Goal: Information Seeking & Learning: Learn about a topic

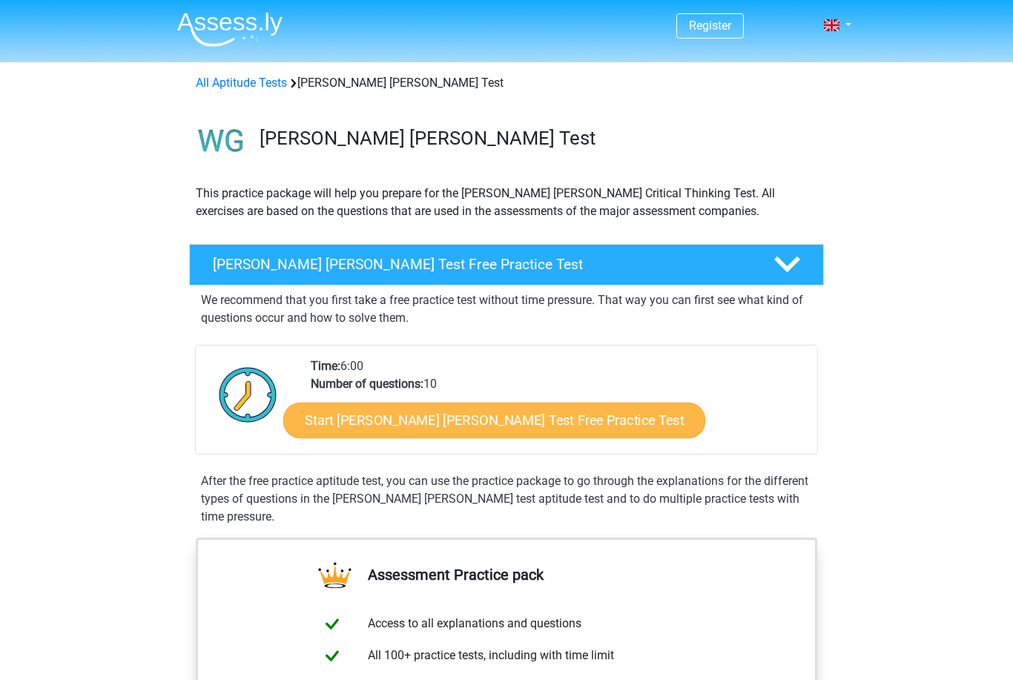
click at [427, 421] on link "Start Watson Glaser Test Free Practice Test" at bounding box center [494, 421] width 422 height 36
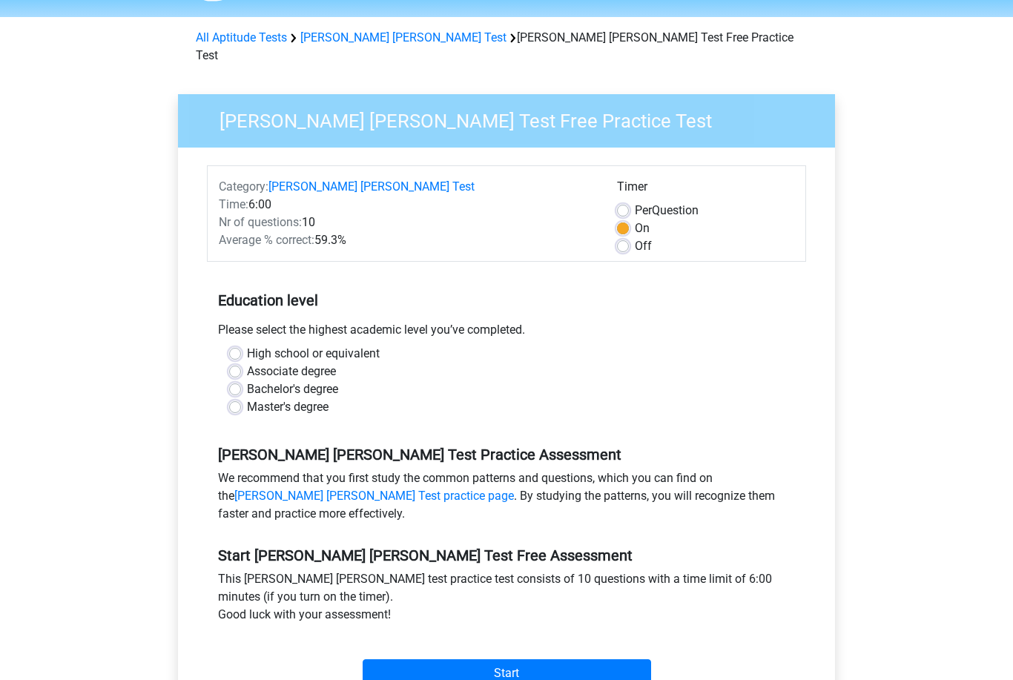
scroll to position [45, 0]
click at [247, 380] on label "Bachelor's degree" at bounding box center [292, 389] width 91 height 18
click at [239, 380] on input "Bachelor's degree" at bounding box center [235, 387] width 12 height 15
radio input "true"
click at [437, 659] on input "Start" at bounding box center [507, 673] width 288 height 28
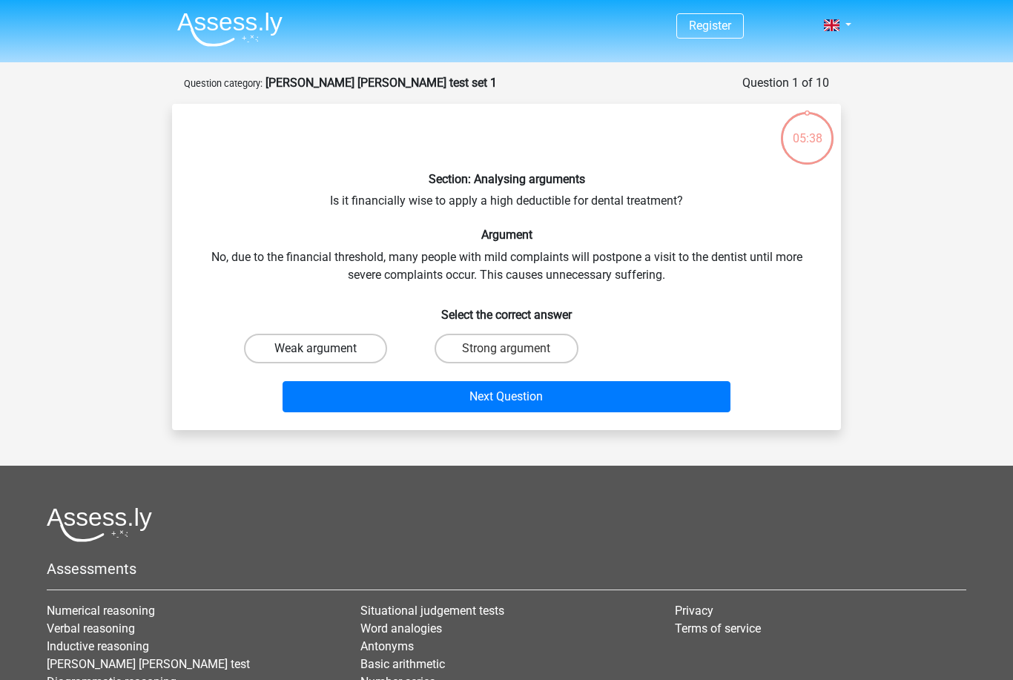
click at [333, 344] on label "Weak argument" at bounding box center [315, 349] width 143 height 30
click at [326, 349] on input "Weak argument" at bounding box center [321, 354] width 10 height 10
radio input "true"
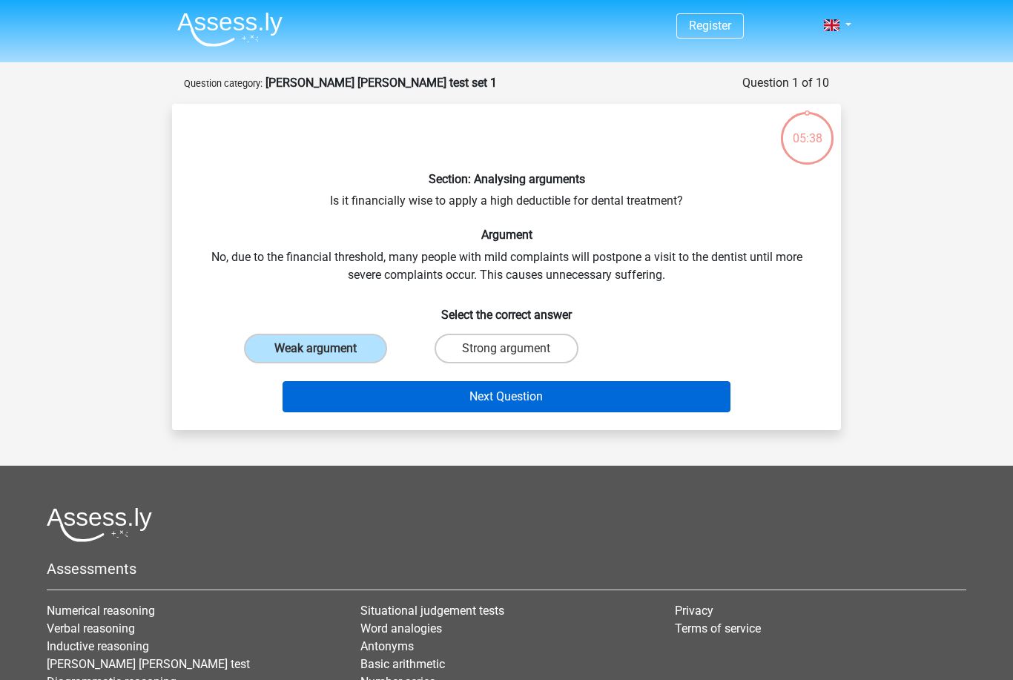
click at [389, 392] on button "Next Question" at bounding box center [507, 396] width 449 height 31
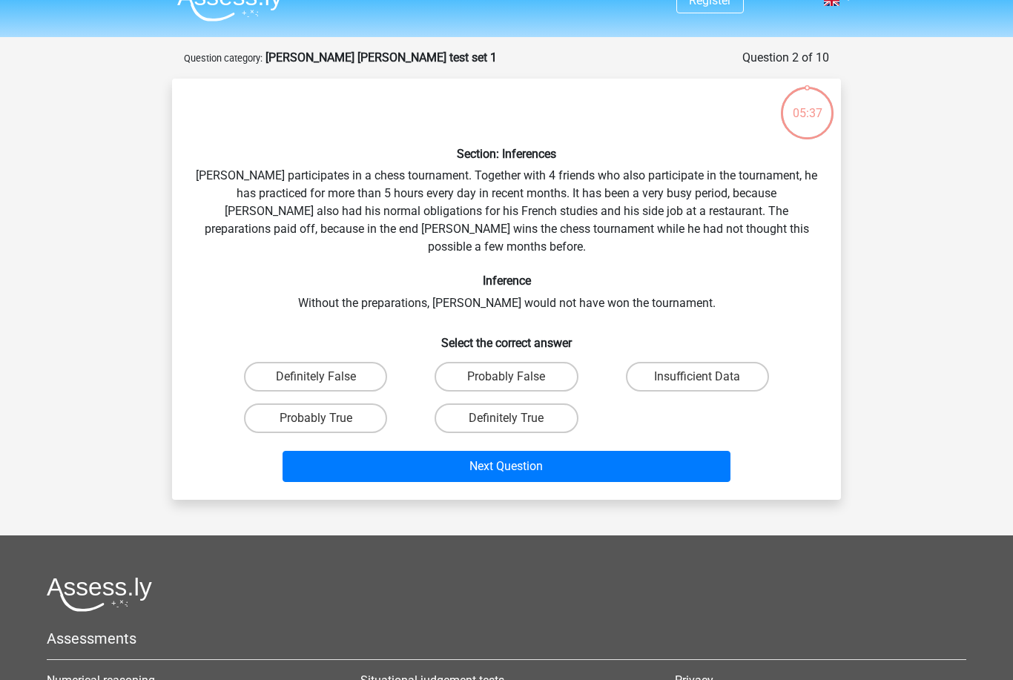
scroll to position [74, 0]
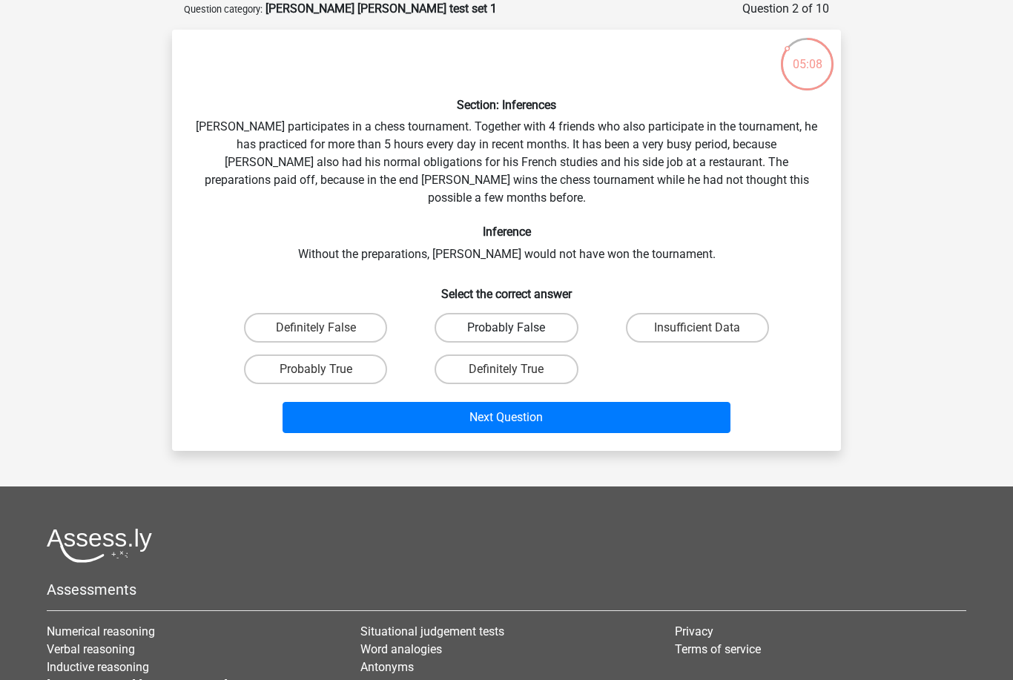
click at [490, 313] on label "Probably False" at bounding box center [506, 328] width 143 height 30
click at [506, 328] on input "Probably False" at bounding box center [511, 333] width 10 height 10
radio input "true"
click at [466, 354] on label "Definitely True" at bounding box center [506, 369] width 143 height 30
click at [506, 369] on input "Definitely True" at bounding box center [511, 374] width 10 height 10
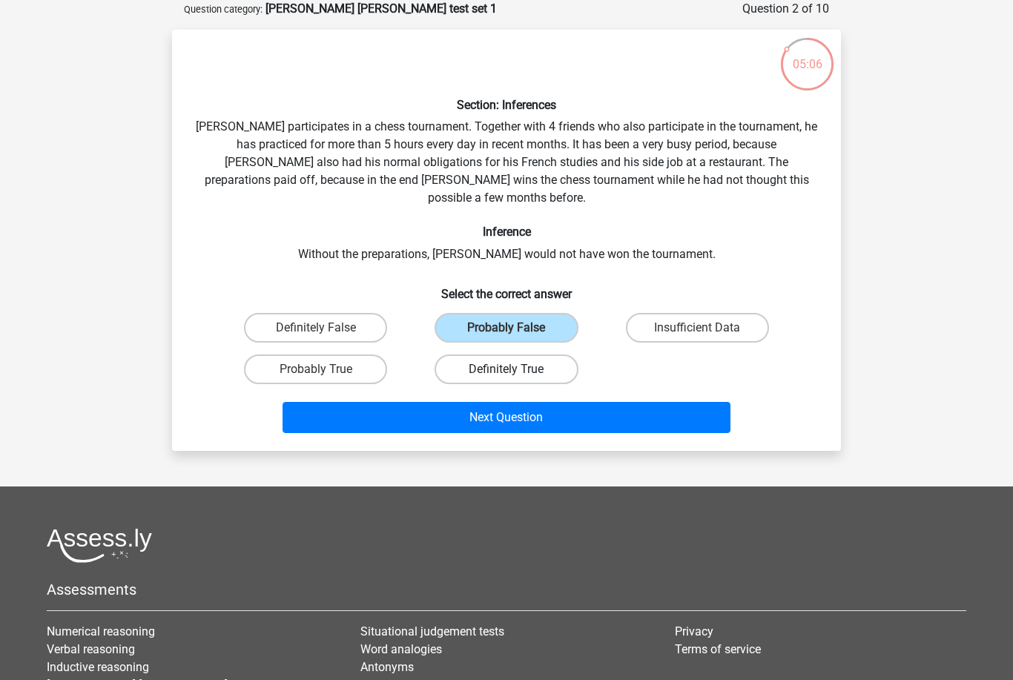
radio input "true"
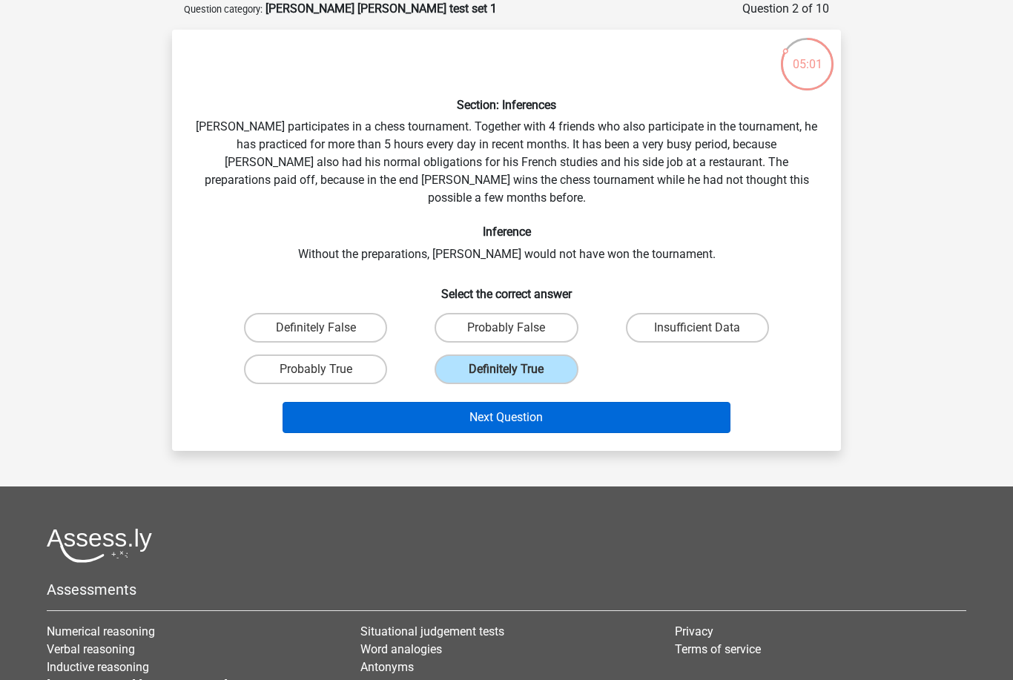
click at [560, 402] on button "Next Question" at bounding box center [507, 417] width 449 height 31
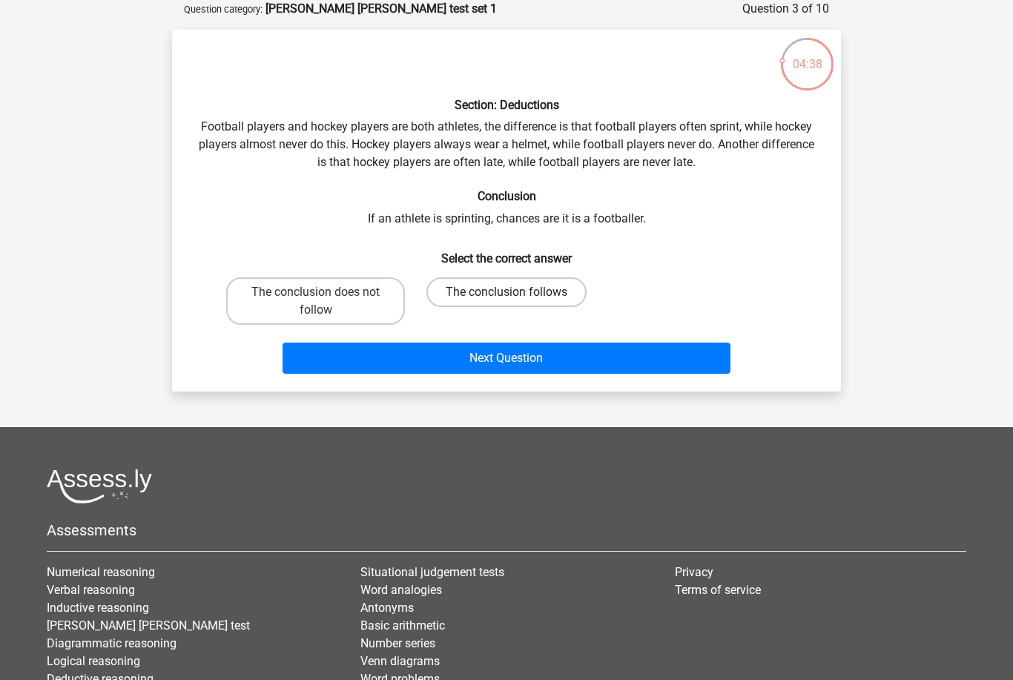
click at [480, 291] on label "The conclusion follows" at bounding box center [506, 292] width 160 height 30
click at [506, 292] on input "The conclusion follows" at bounding box center [511, 297] width 10 height 10
radio input "true"
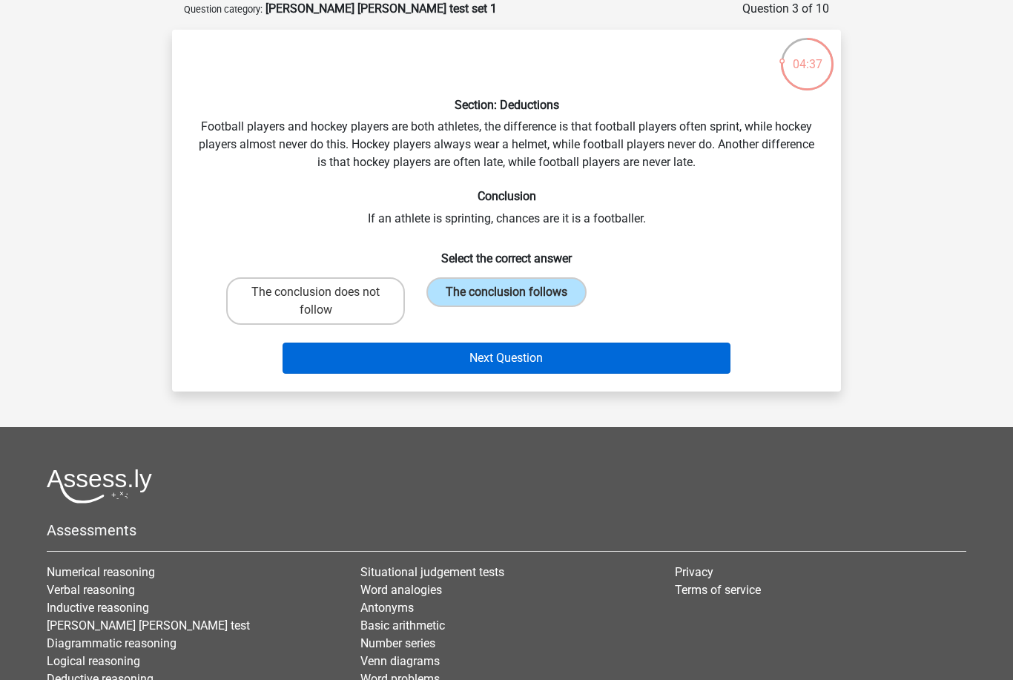
click at [492, 364] on button "Next Question" at bounding box center [507, 358] width 449 height 31
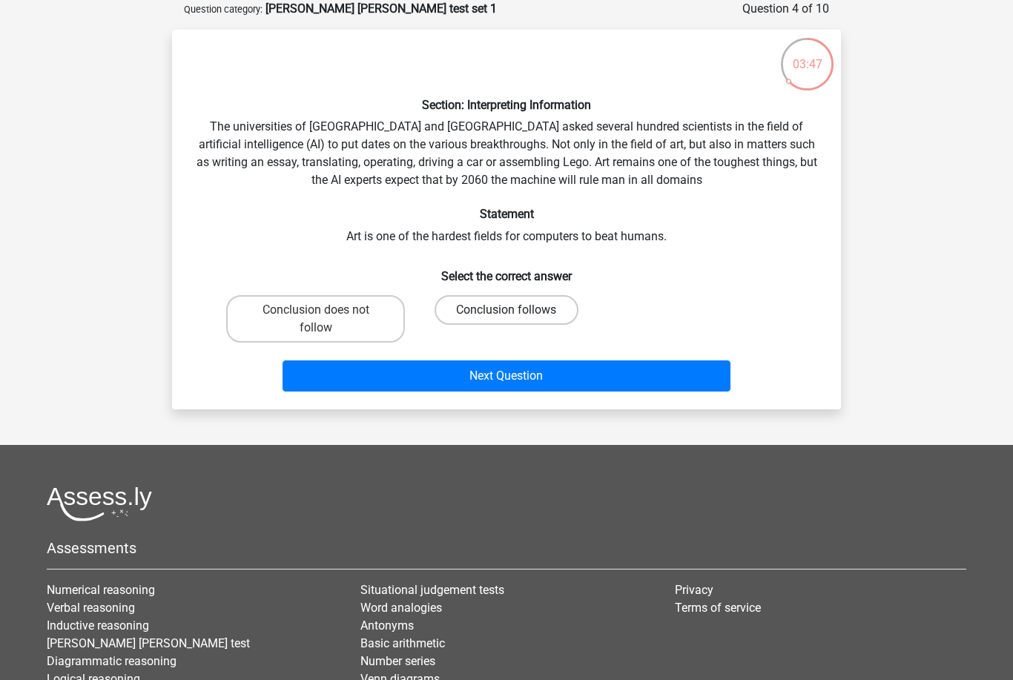
click at [452, 303] on label "Conclusion follows" at bounding box center [506, 310] width 143 height 30
click at [506, 310] on input "Conclusion follows" at bounding box center [511, 315] width 10 height 10
radio input "true"
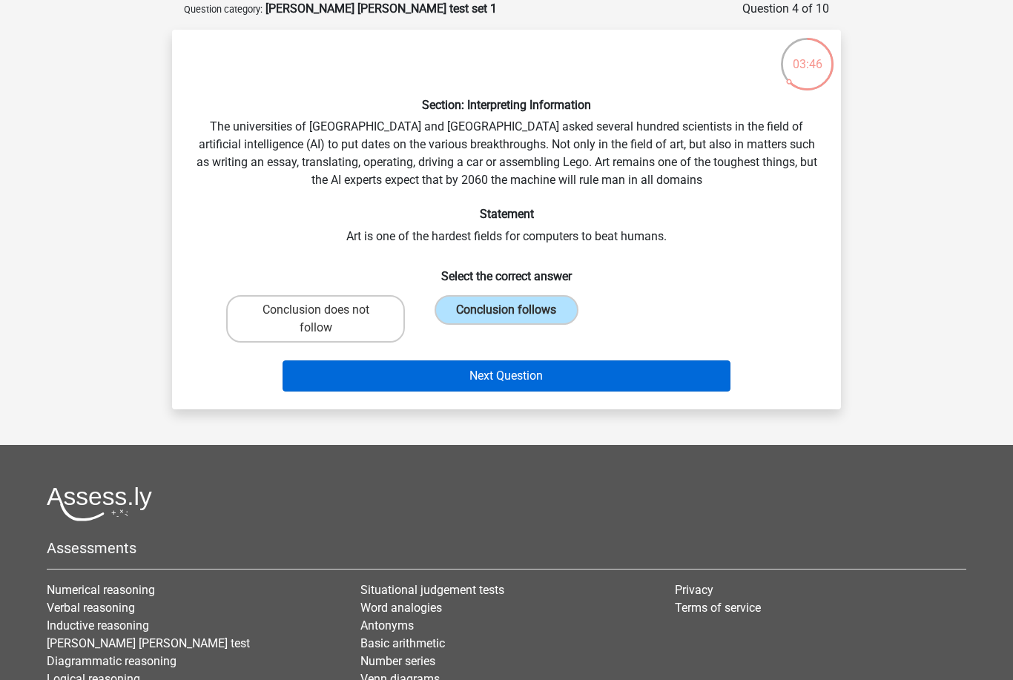
click at [520, 386] on button "Next Question" at bounding box center [507, 375] width 449 height 31
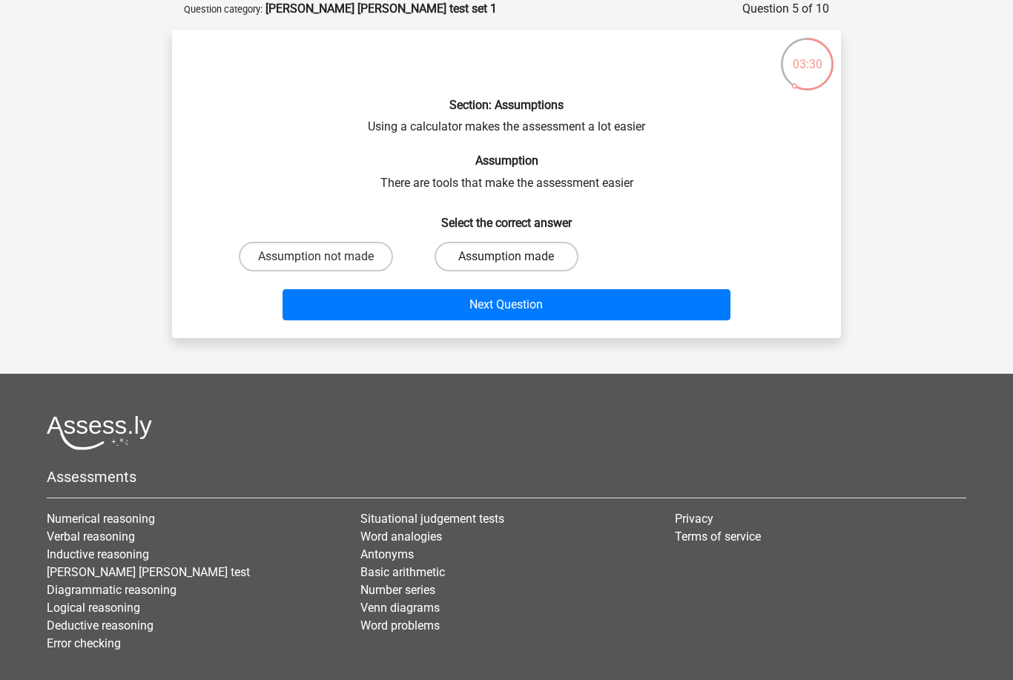
click at [507, 254] on label "Assumption made" at bounding box center [506, 257] width 143 height 30
click at [507, 257] on input "Assumption made" at bounding box center [511, 262] width 10 height 10
radio input "true"
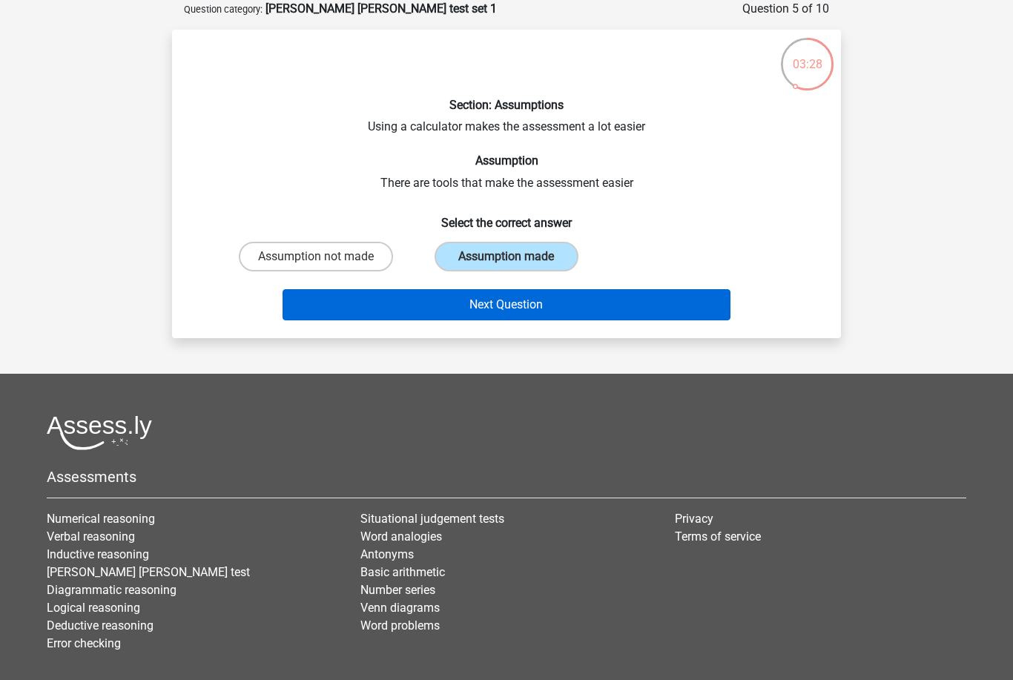
click at [528, 304] on button "Next Question" at bounding box center [507, 304] width 449 height 31
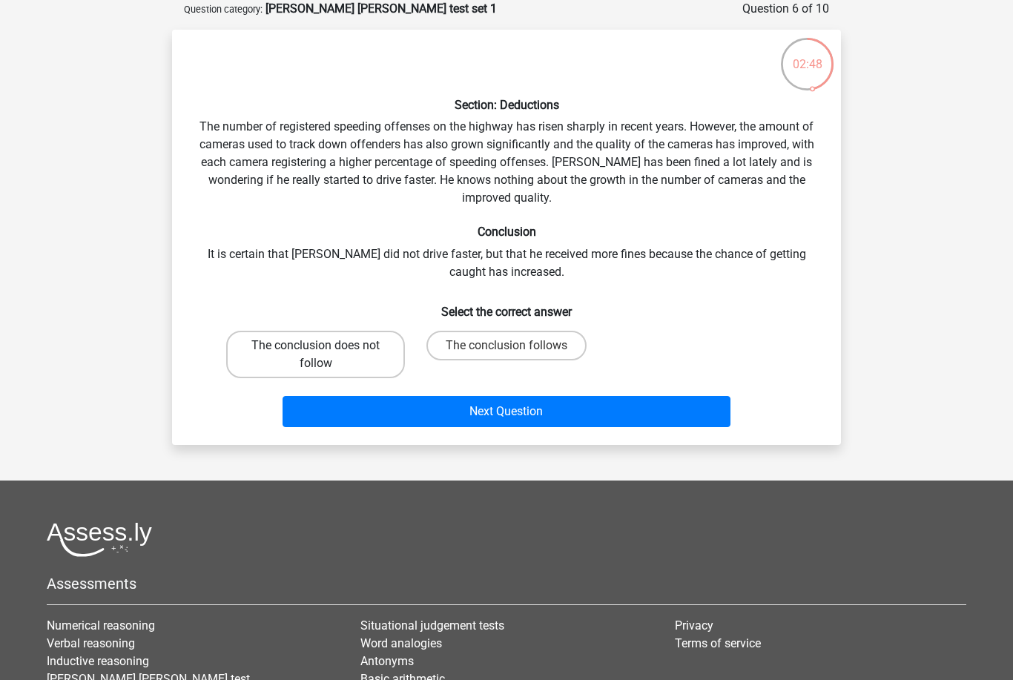
click at [355, 358] on label "The conclusion does not follow" at bounding box center [315, 354] width 179 height 47
click at [326, 355] on input "The conclusion does not follow" at bounding box center [321, 351] width 10 height 10
radio input "true"
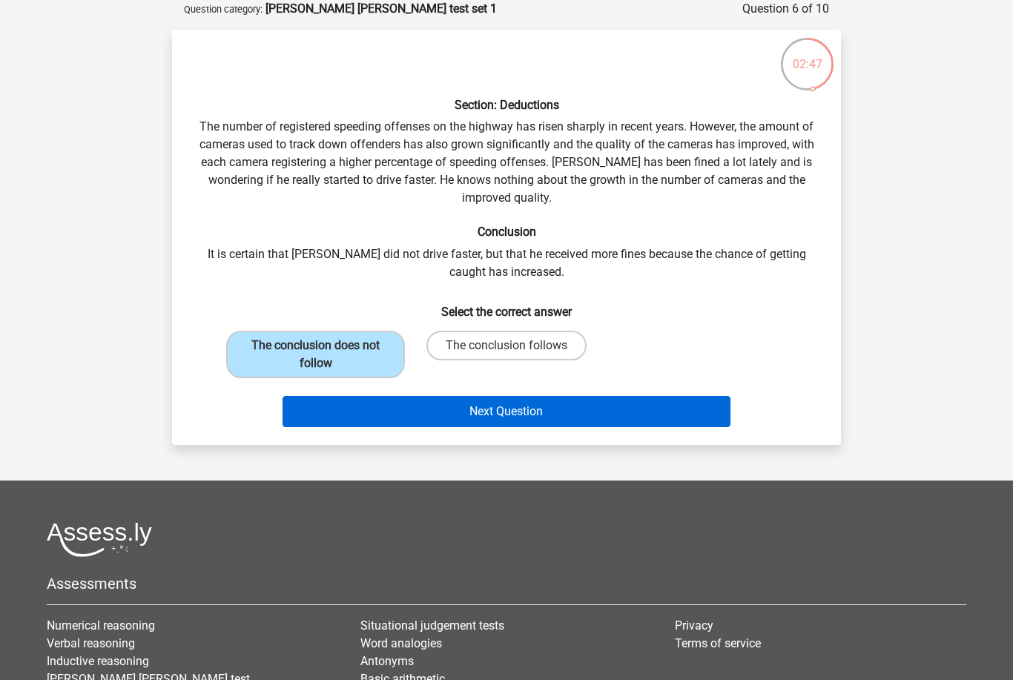
click at [445, 407] on button "Next Question" at bounding box center [507, 411] width 449 height 31
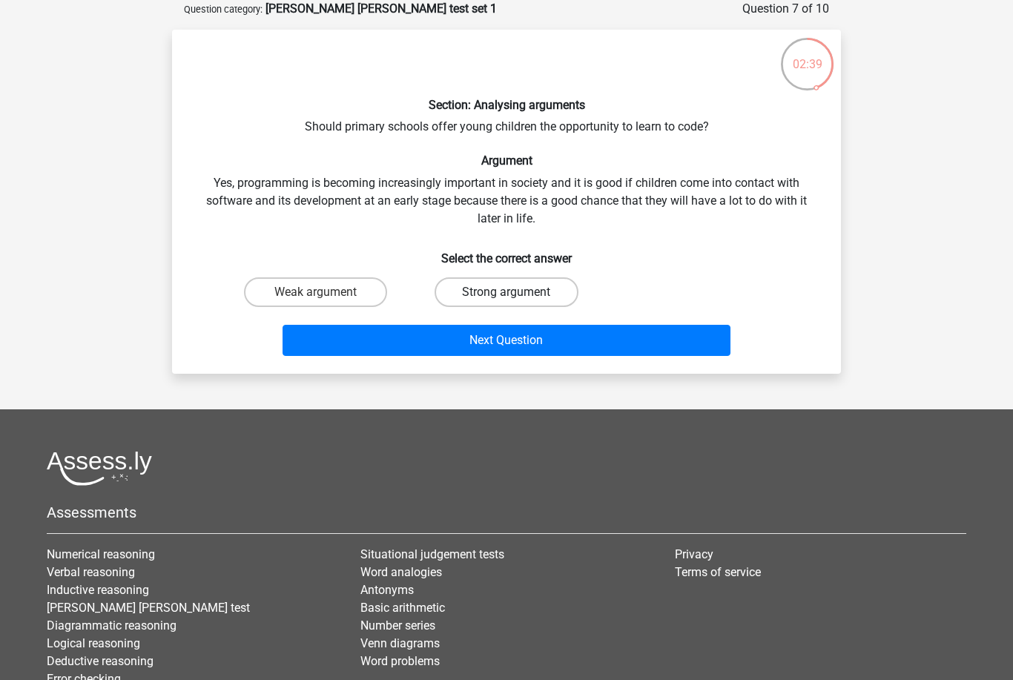
click at [469, 283] on label "Strong argument" at bounding box center [506, 292] width 143 height 30
click at [506, 292] on input "Strong argument" at bounding box center [511, 297] width 10 height 10
radio input "true"
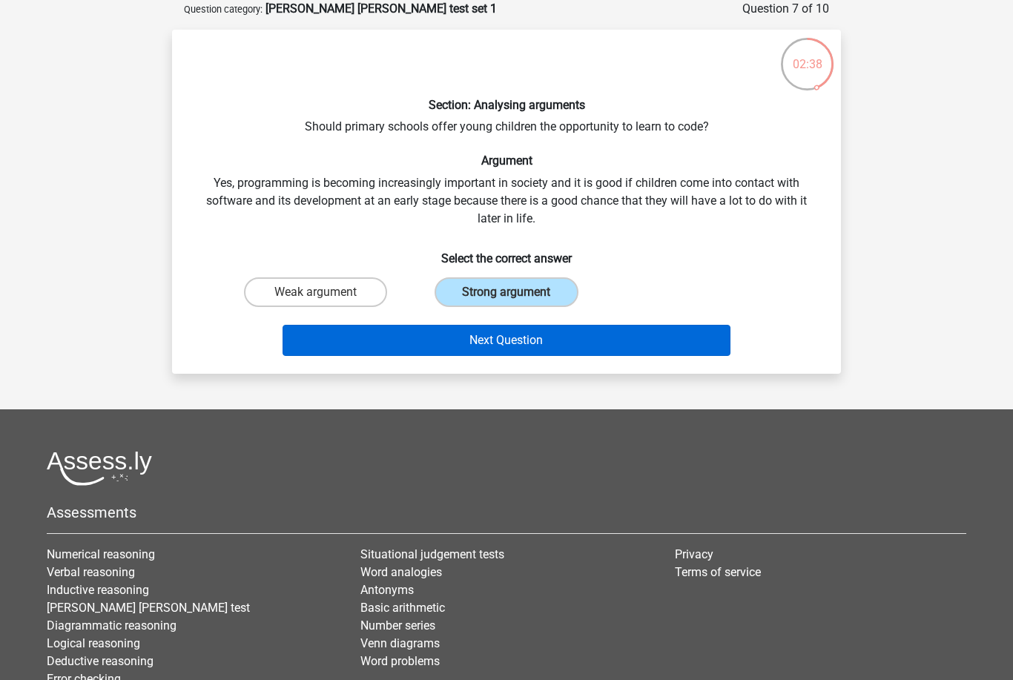
click at [511, 337] on button "Next Question" at bounding box center [507, 340] width 449 height 31
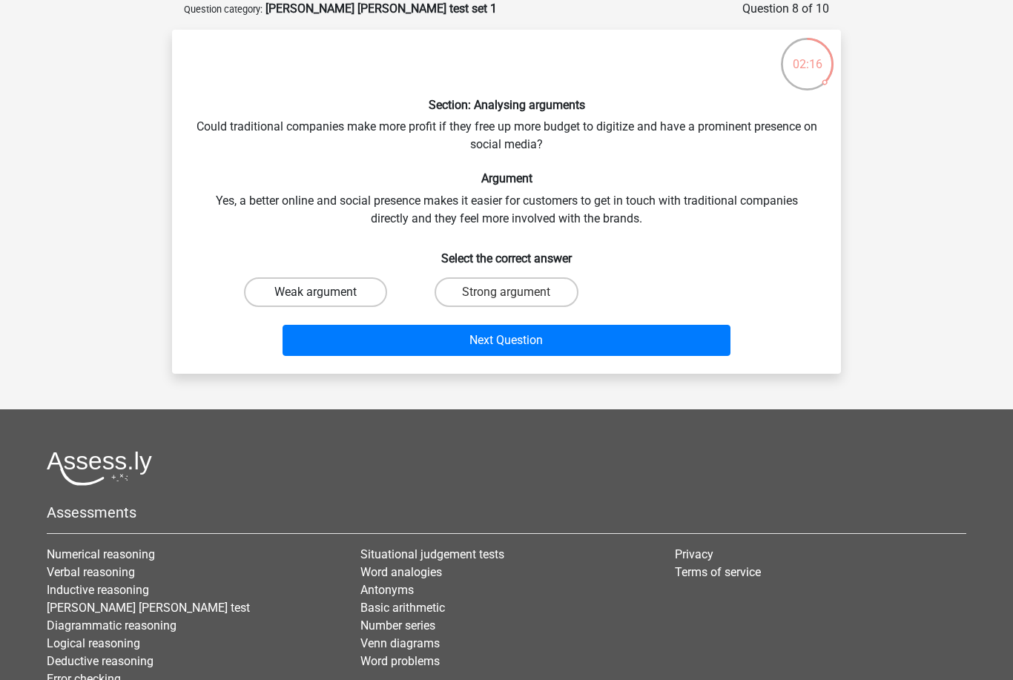
click at [377, 288] on label "Weak argument" at bounding box center [315, 292] width 143 height 30
click at [326, 292] on input "Weak argument" at bounding box center [321, 297] width 10 height 10
radio input "true"
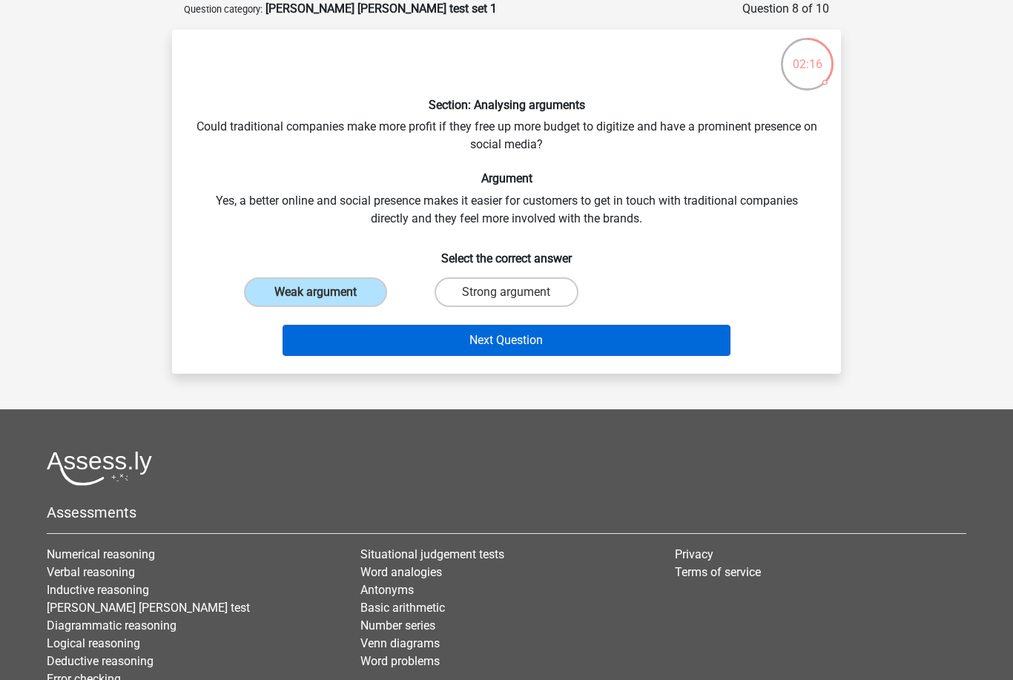
click at [463, 346] on button "Next Question" at bounding box center [507, 340] width 449 height 31
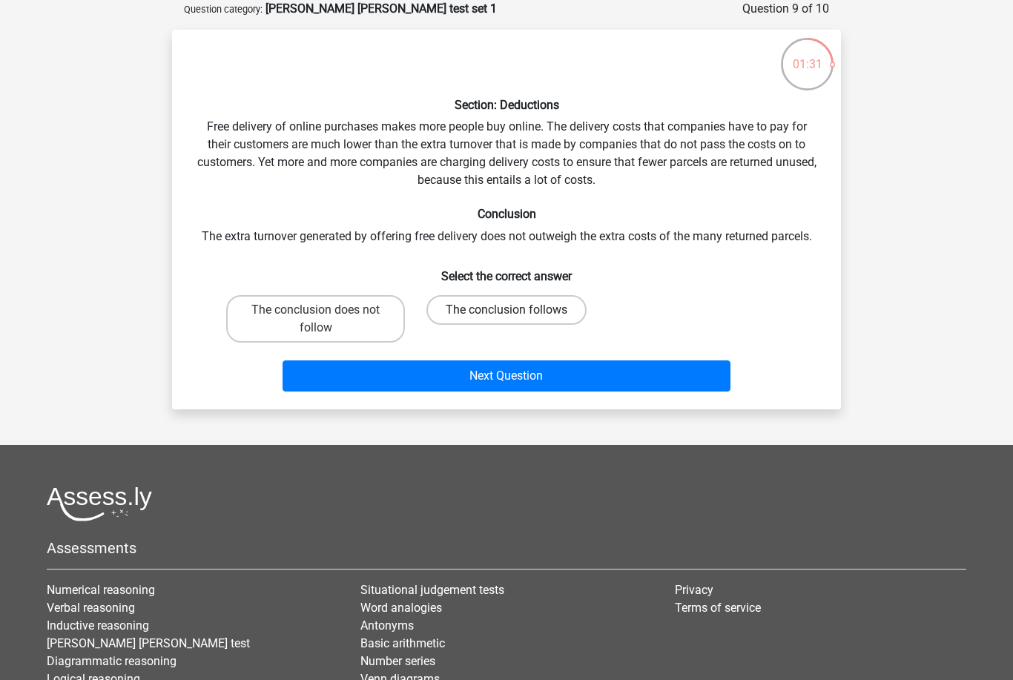
click at [463, 311] on label "The conclusion follows" at bounding box center [506, 310] width 160 height 30
click at [506, 311] on input "The conclusion follows" at bounding box center [511, 315] width 10 height 10
radio input "true"
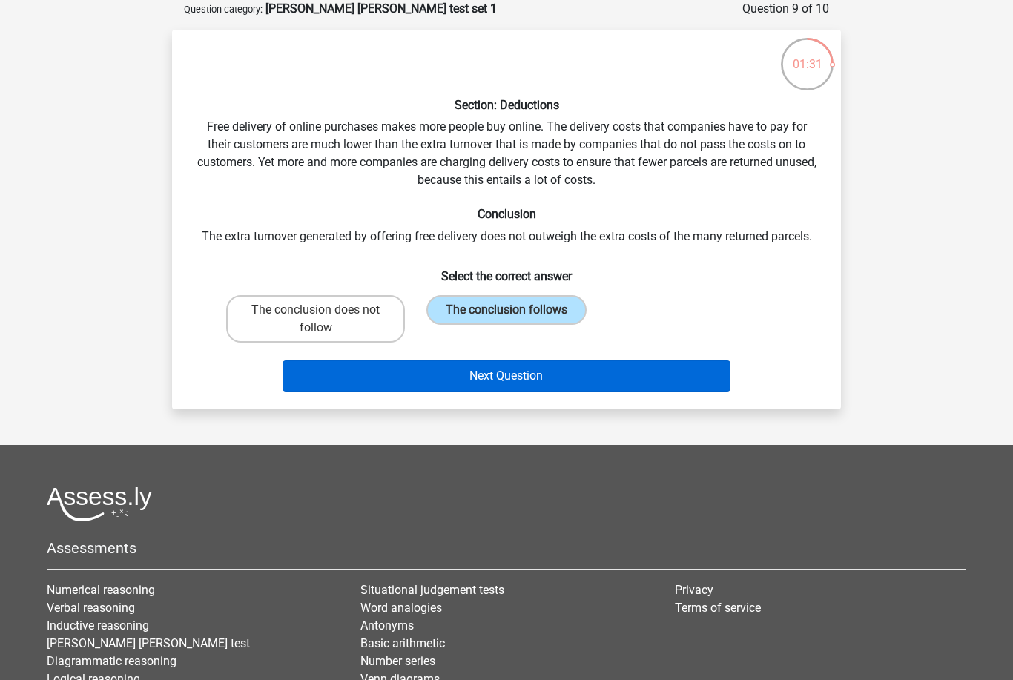
click at [495, 373] on button "Next Question" at bounding box center [507, 375] width 449 height 31
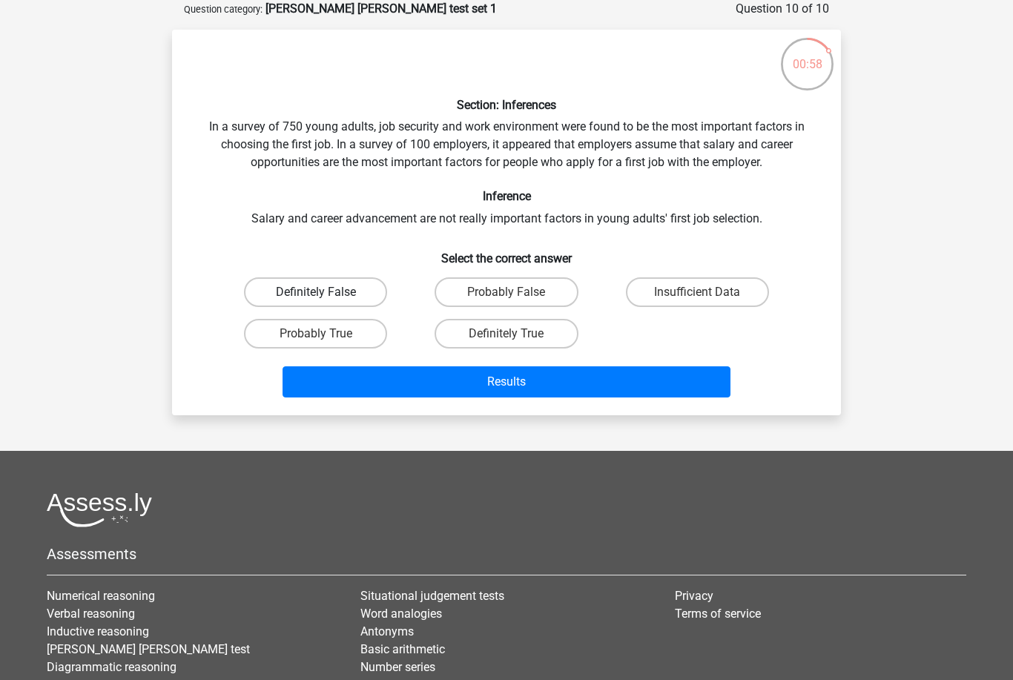
click at [343, 291] on label "Definitely False" at bounding box center [315, 292] width 143 height 30
click at [326, 292] on input "Definitely False" at bounding box center [321, 297] width 10 height 10
radio input "true"
click at [471, 294] on label "Probably False" at bounding box center [506, 292] width 143 height 30
click at [506, 294] on input "Probably False" at bounding box center [511, 297] width 10 height 10
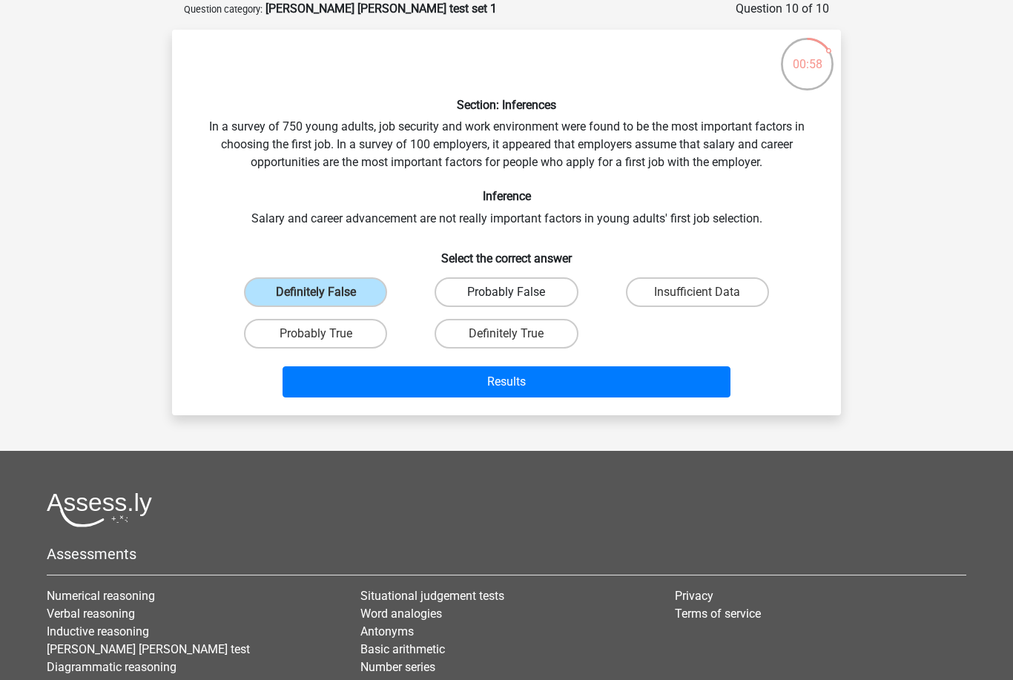
radio input "true"
click at [682, 296] on label "Insufficient Data" at bounding box center [697, 292] width 143 height 30
click at [697, 296] on input "Insufficient Data" at bounding box center [702, 297] width 10 height 10
radio input "true"
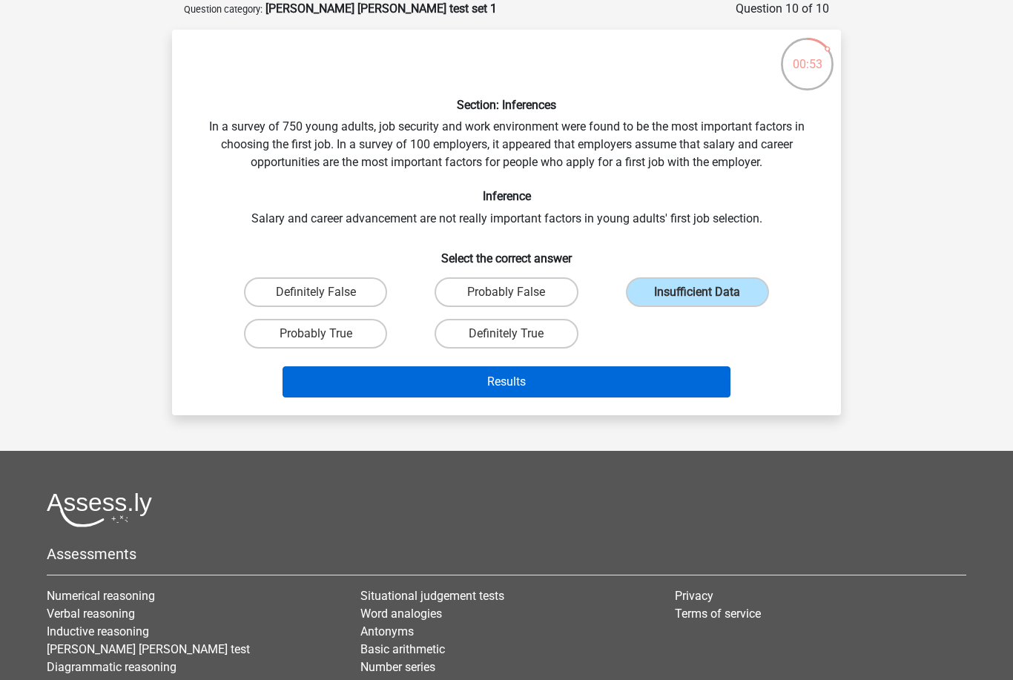
click at [650, 379] on button "Results" at bounding box center [507, 381] width 449 height 31
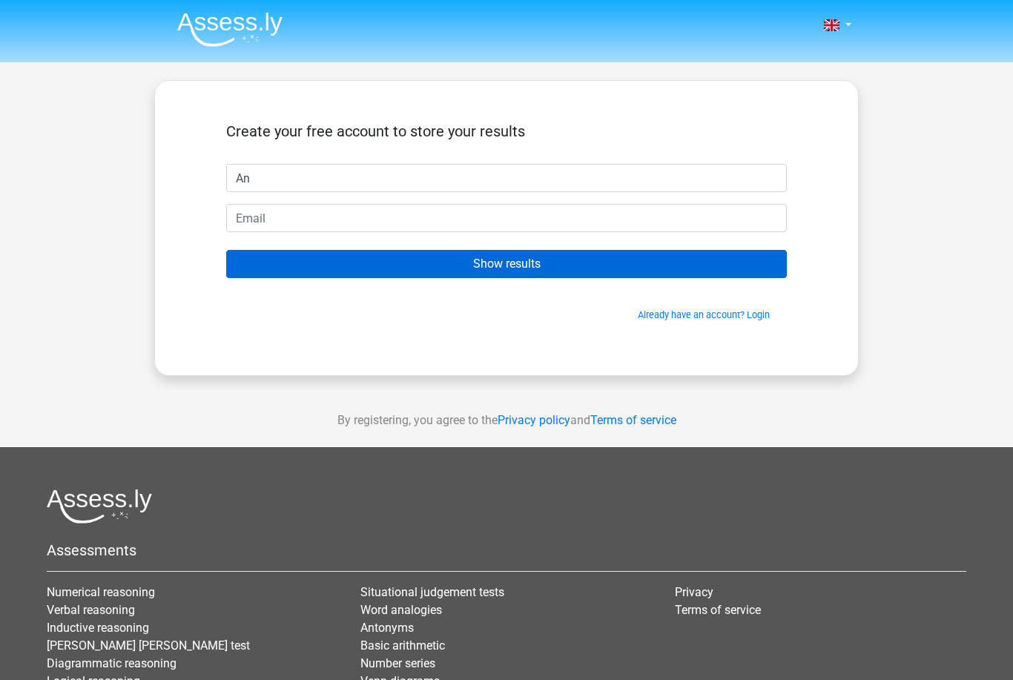
type input "A"
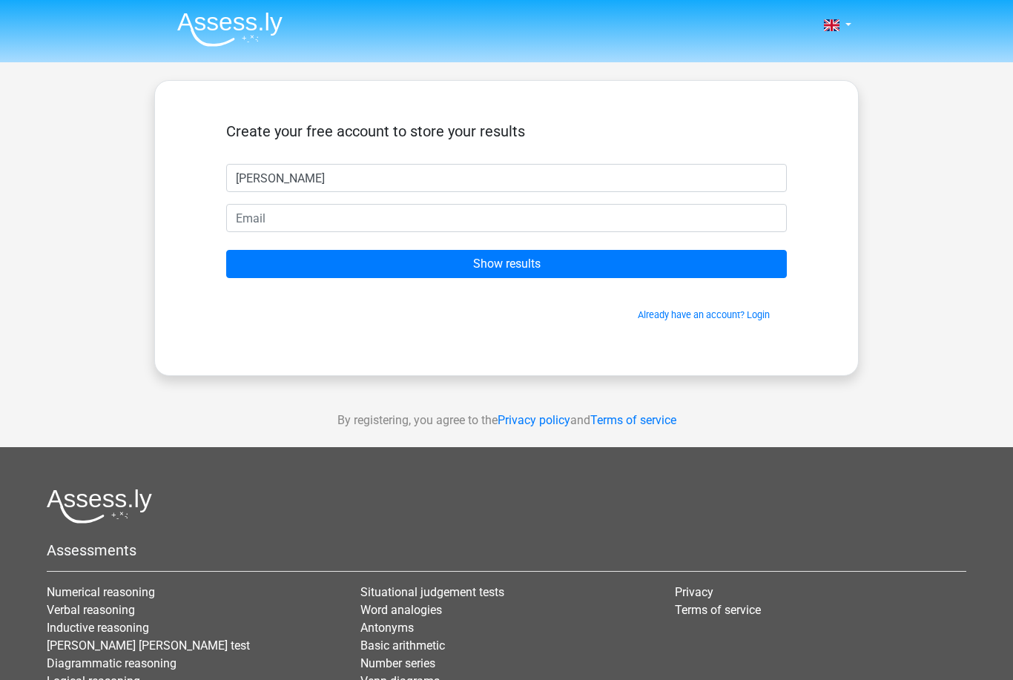
type input "[PERSON_NAME]"
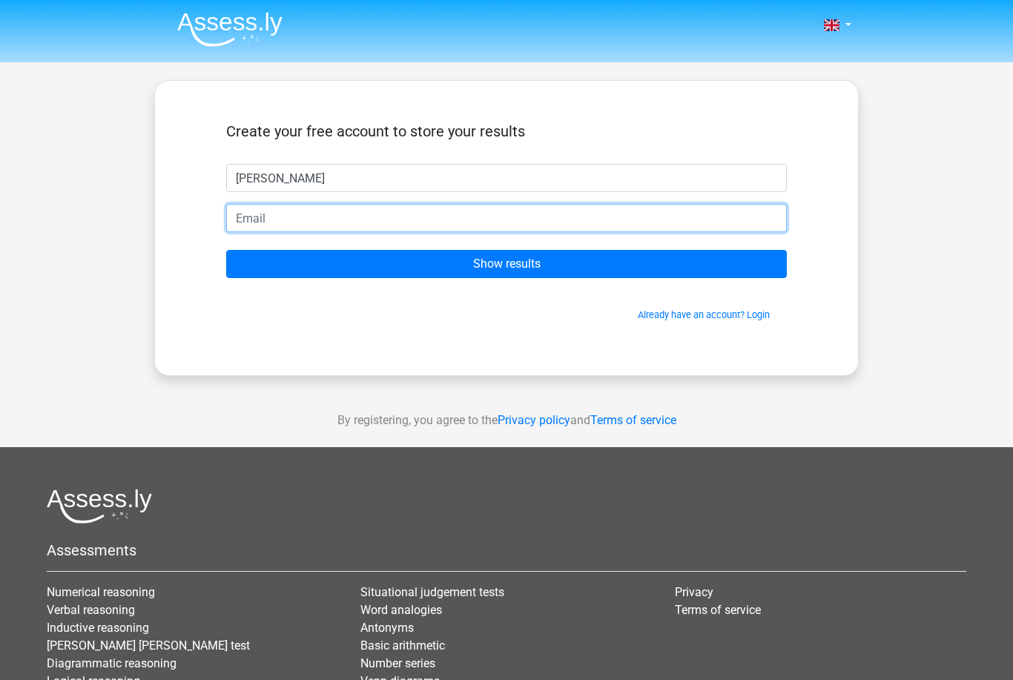
click at [411, 222] on input "email" at bounding box center [506, 218] width 561 height 28
type input "Angela.gogo_dedi@outlook.com"
click at [506, 264] on input "Show results" at bounding box center [506, 264] width 561 height 28
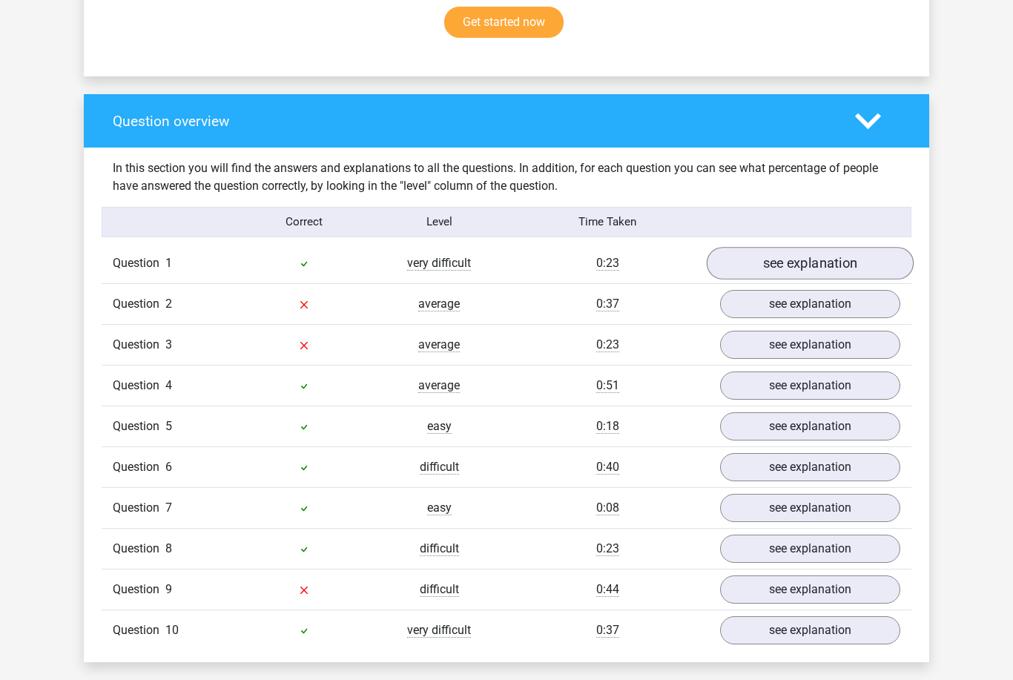
scroll to position [1014, 0]
click at [786, 258] on link "see explanation" at bounding box center [810, 263] width 207 height 33
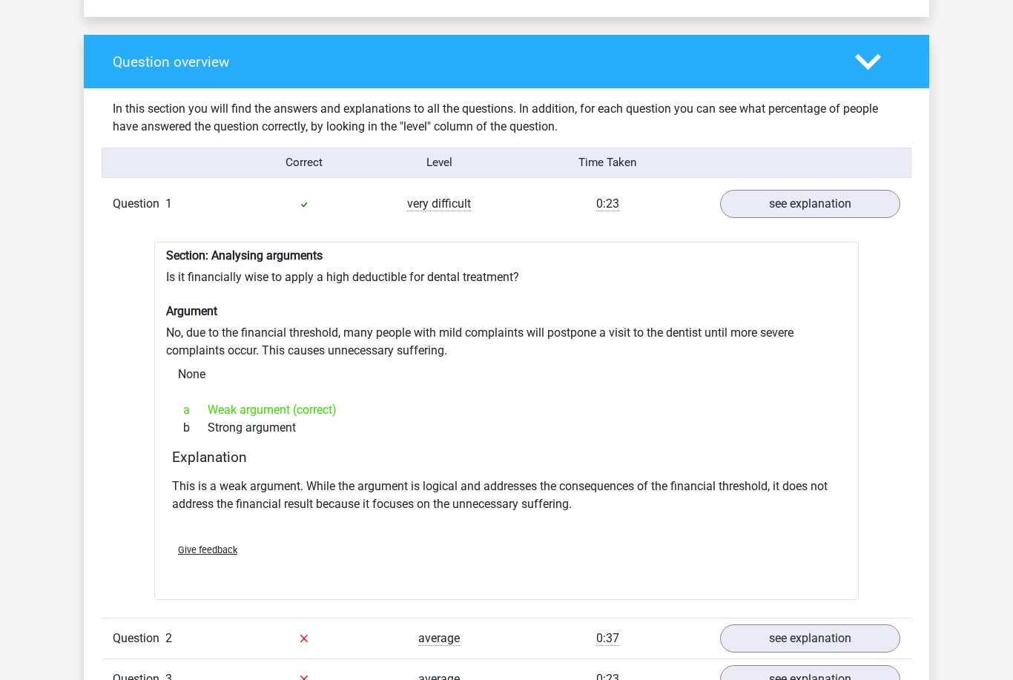
scroll to position [1085, 0]
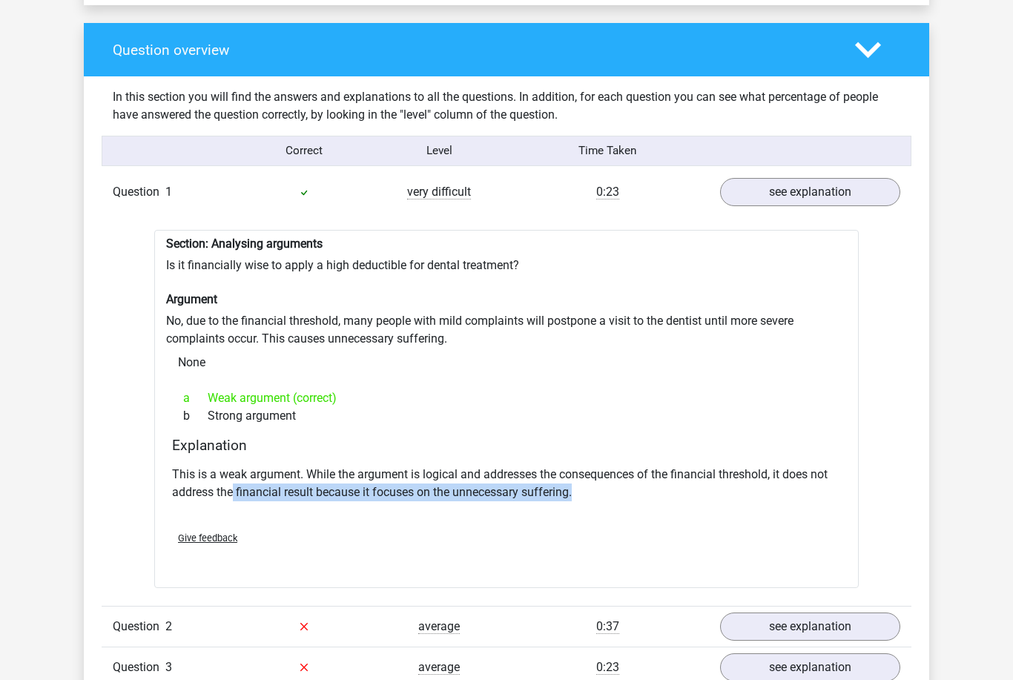
drag, startPoint x: 235, startPoint y: 485, endPoint x: 582, endPoint y: 481, distance: 347.1
click at [582, 481] on p "This is a weak argument. While the argument is logical and addresses the conseq…" at bounding box center [506, 484] width 669 height 36
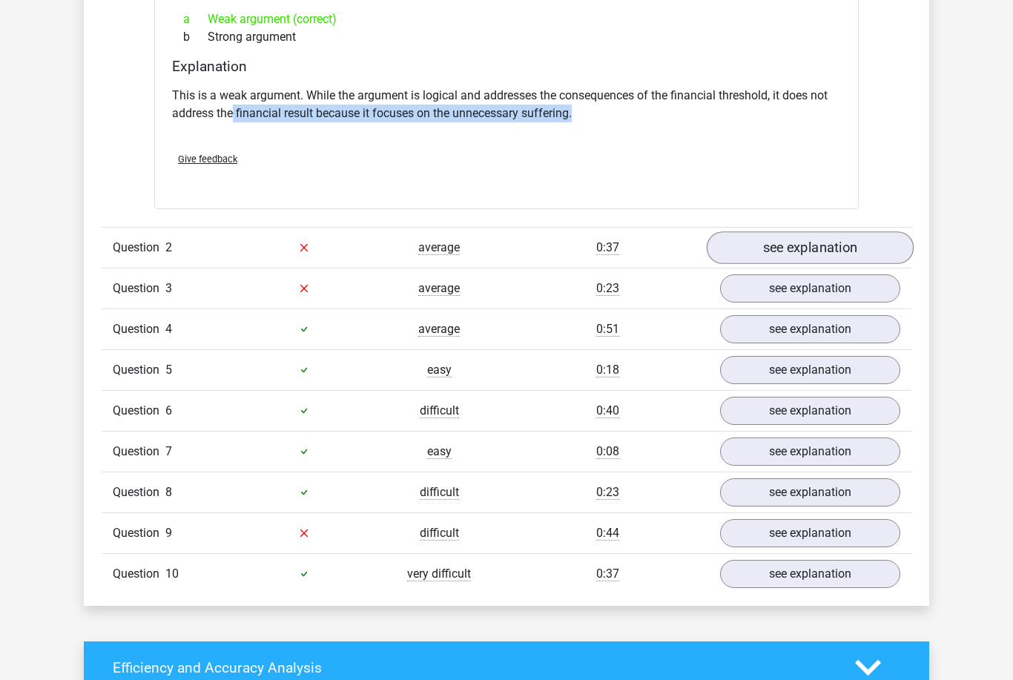
scroll to position [1465, 0]
click at [767, 240] on link "see explanation" at bounding box center [810, 247] width 207 height 33
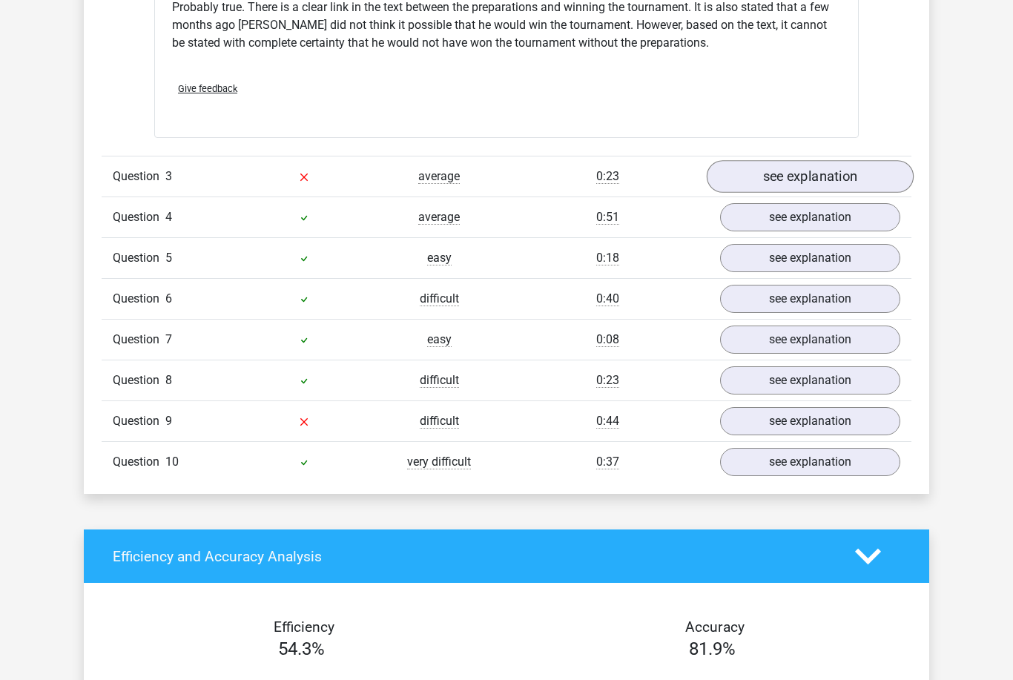
scroll to position [2059, 0]
click at [788, 160] on link "see explanation" at bounding box center [810, 176] width 207 height 33
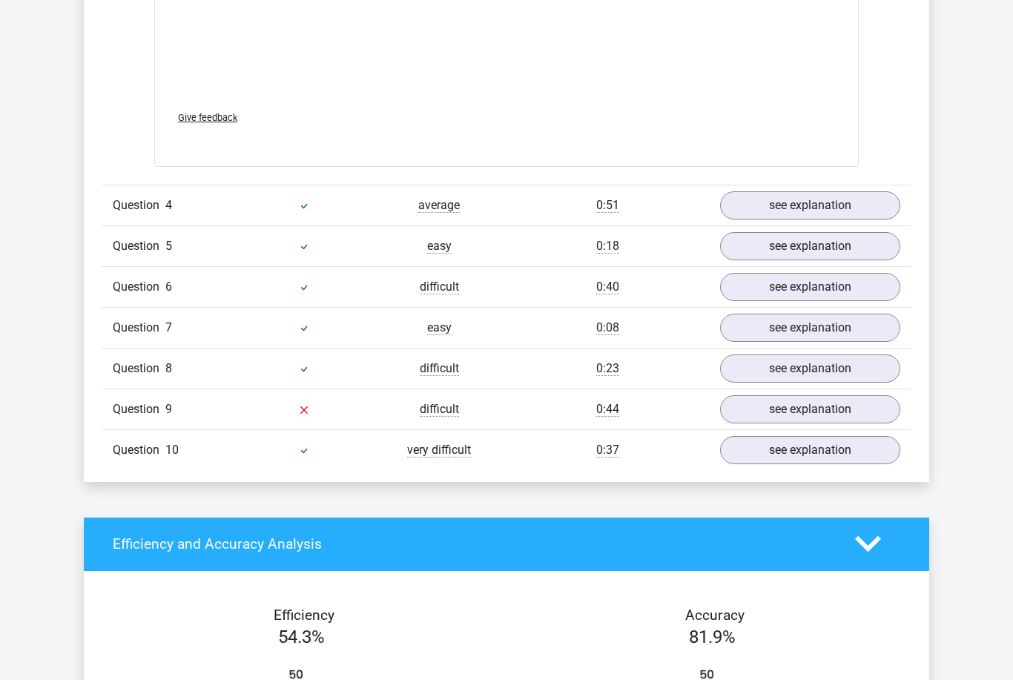
scroll to position [2862, 0]
click at [797, 196] on link "see explanation" at bounding box center [810, 205] width 207 height 33
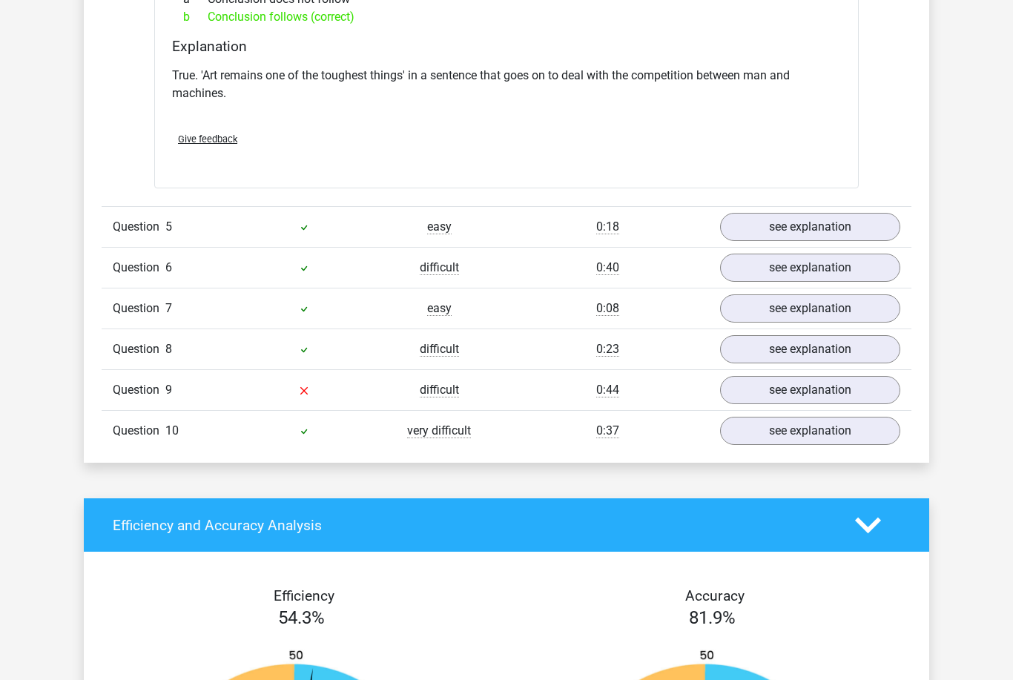
scroll to position [3296, 0]
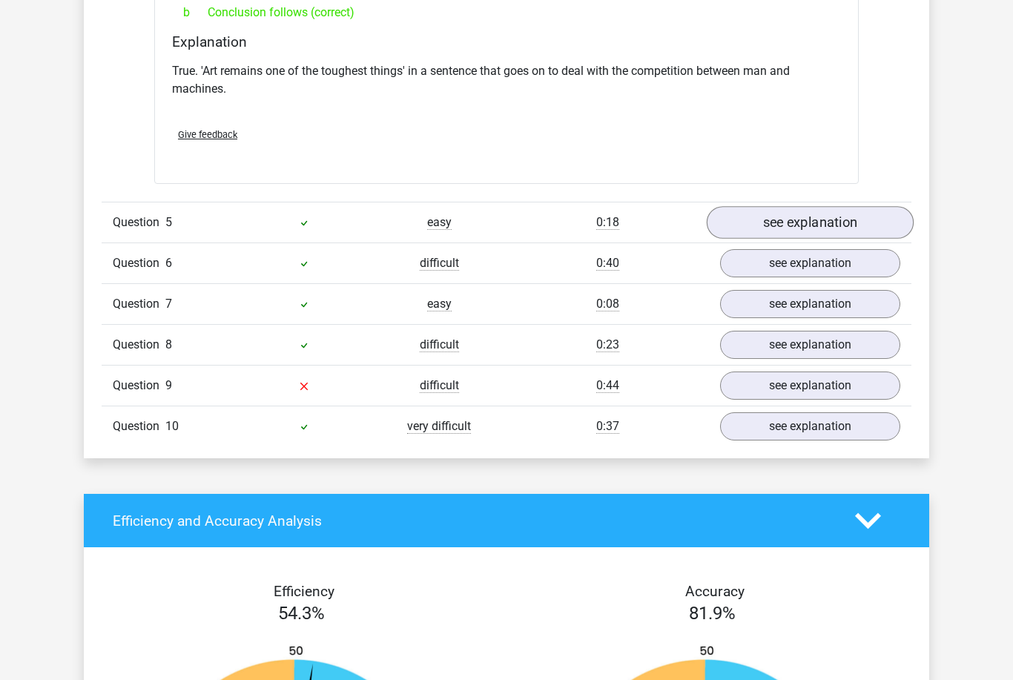
click at [770, 212] on link "see explanation" at bounding box center [810, 223] width 207 height 33
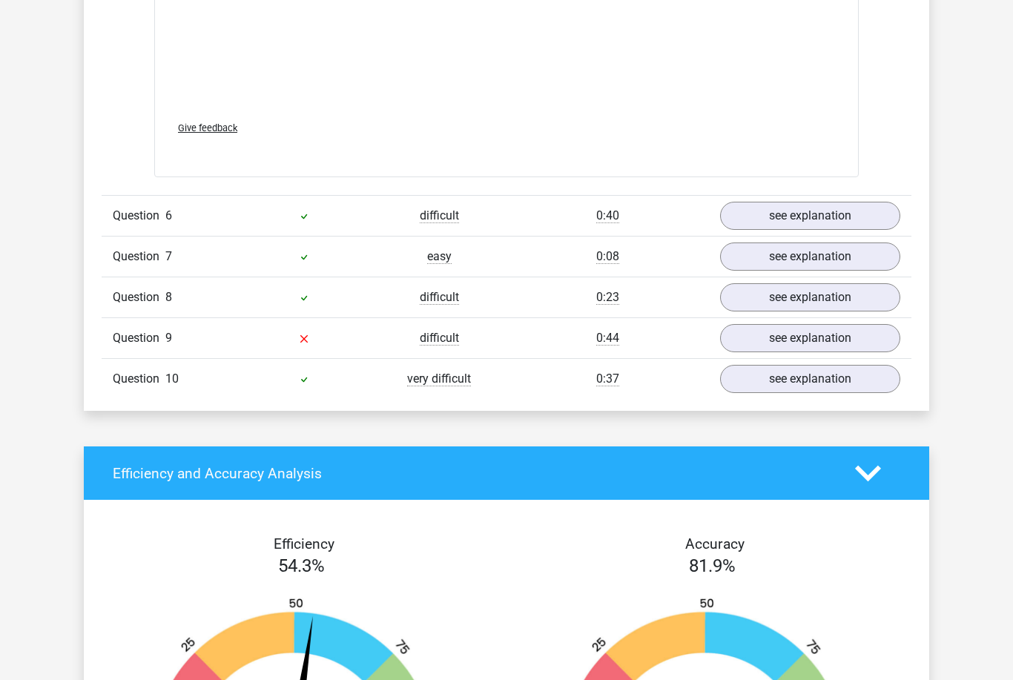
scroll to position [4121, 0]
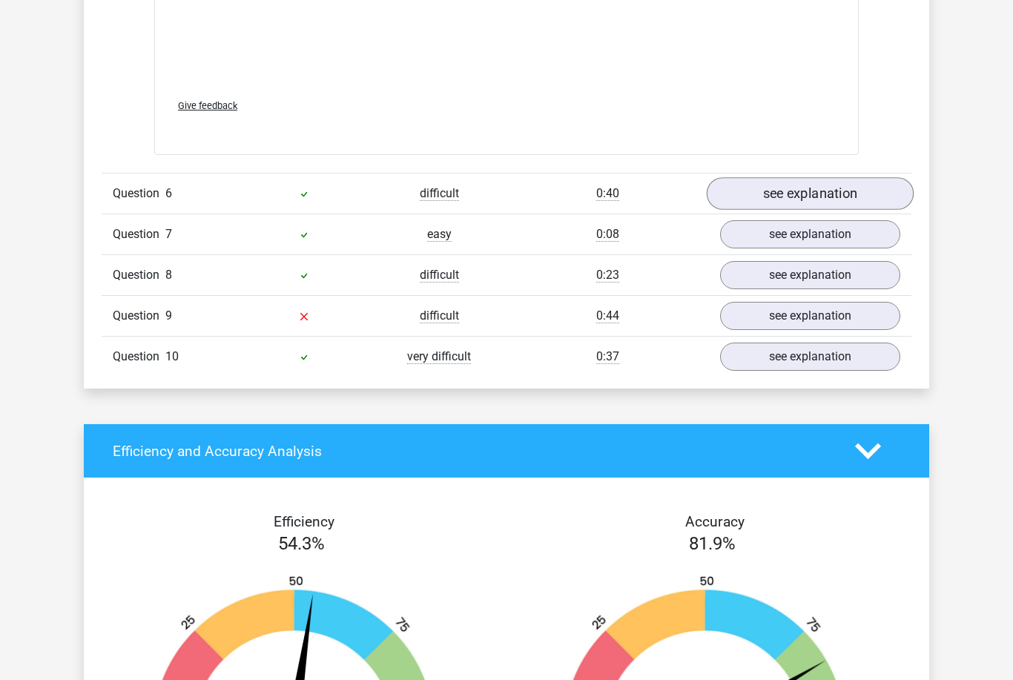
click at [778, 180] on link "see explanation" at bounding box center [810, 193] width 207 height 33
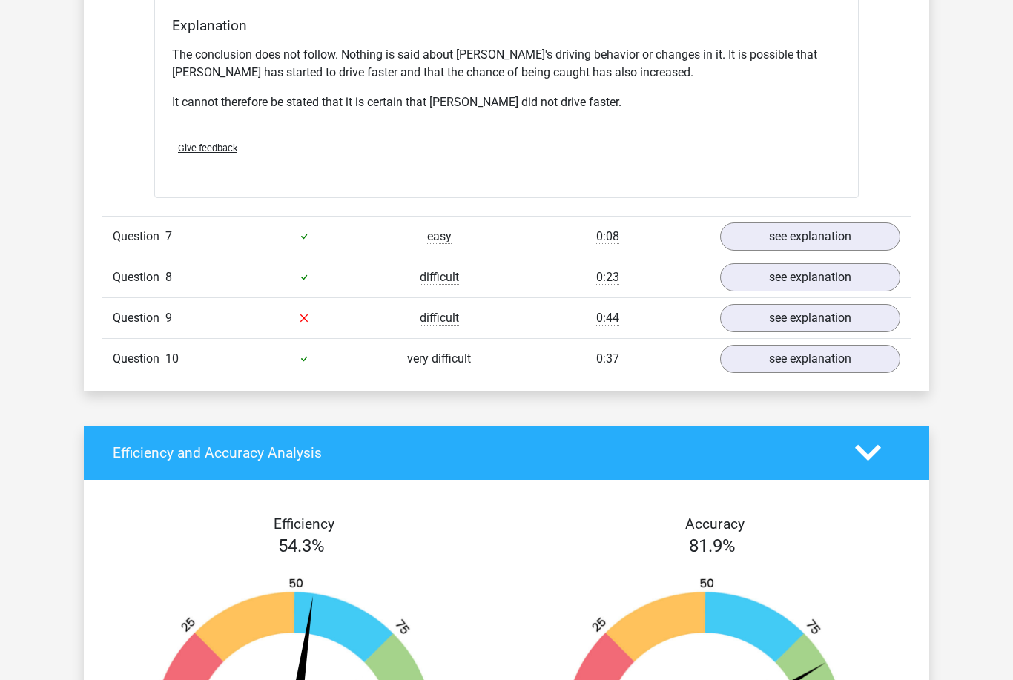
scroll to position [4596, 0]
click at [749, 220] on link "see explanation" at bounding box center [810, 236] width 207 height 33
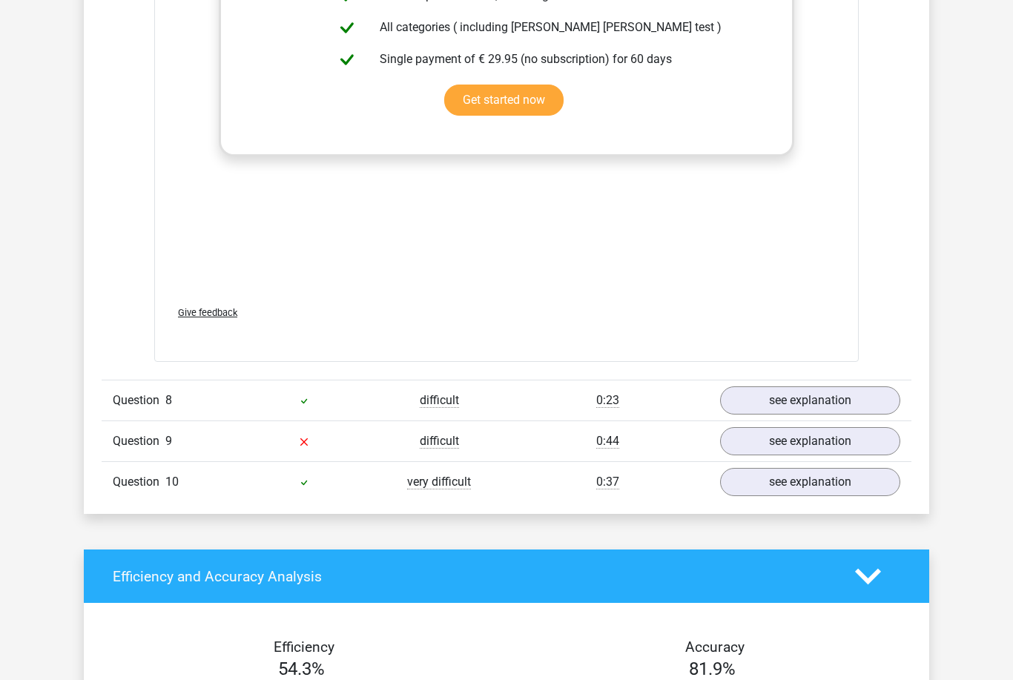
scroll to position [5249, 0]
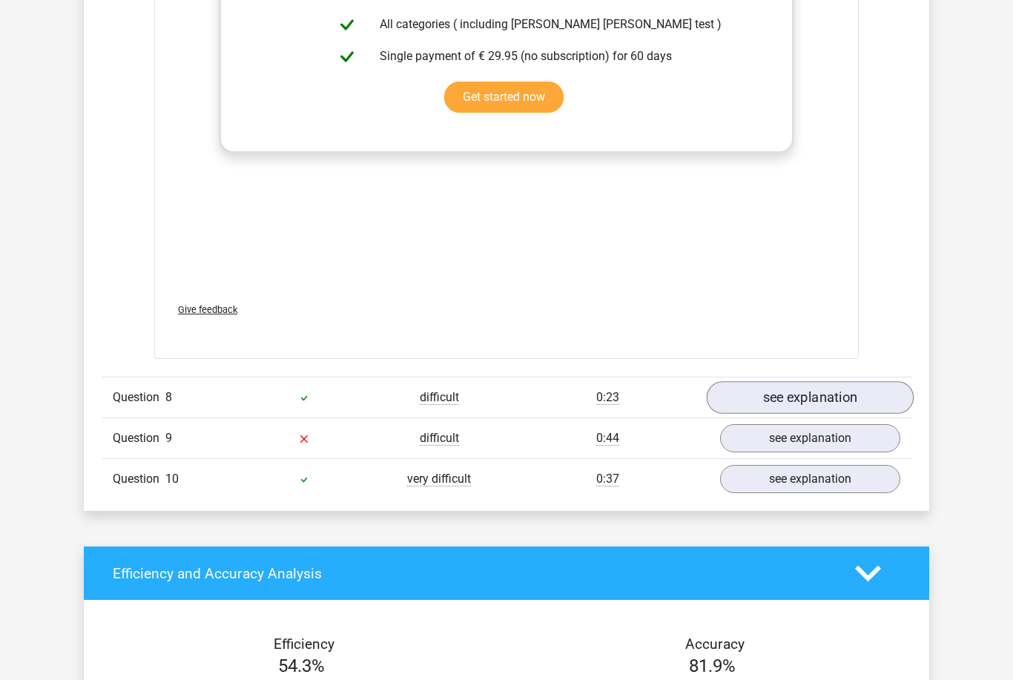
click at [747, 381] on link "see explanation" at bounding box center [810, 397] width 207 height 33
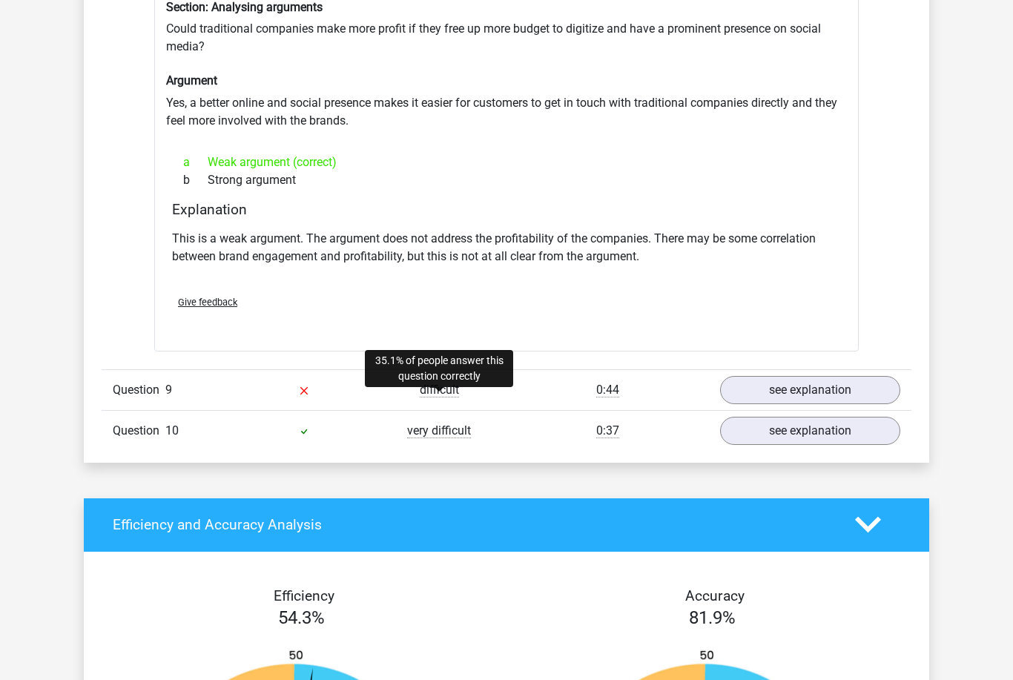
scroll to position [5691, 0]
click at [756, 374] on link "see explanation" at bounding box center [810, 390] width 207 height 33
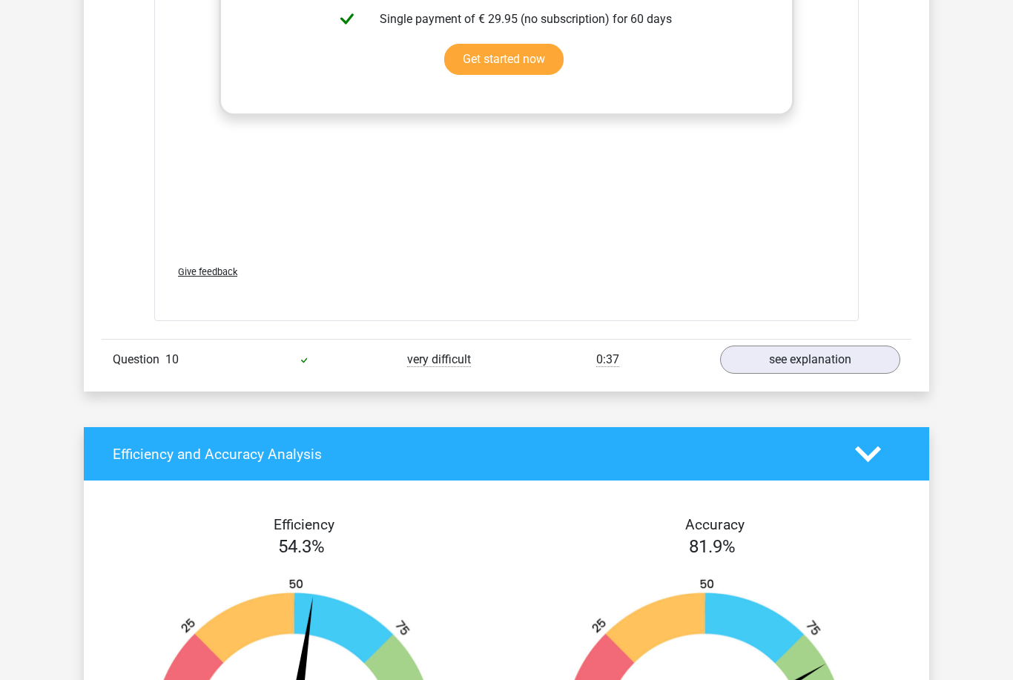
scroll to position [6594, 0]
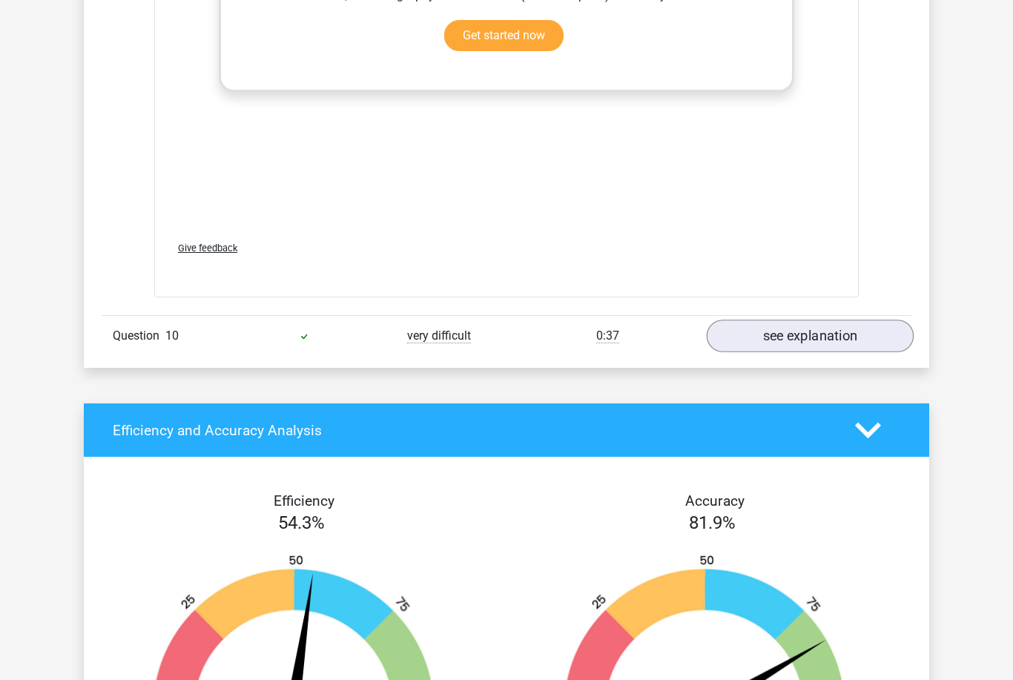
click at [744, 320] on link "see explanation" at bounding box center [810, 336] width 207 height 33
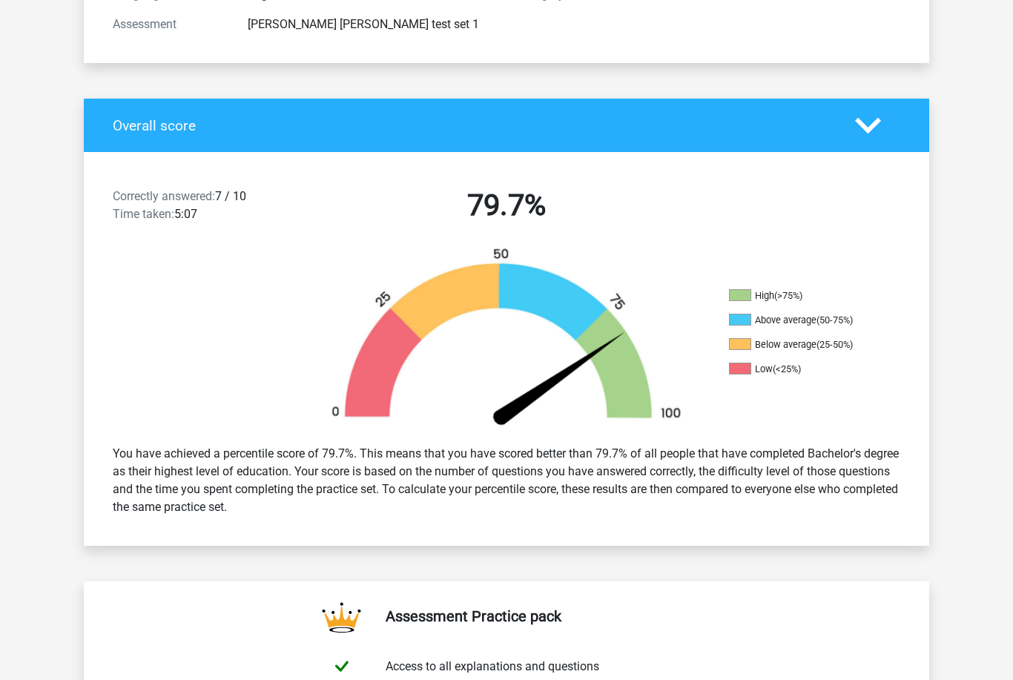
scroll to position [0, 0]
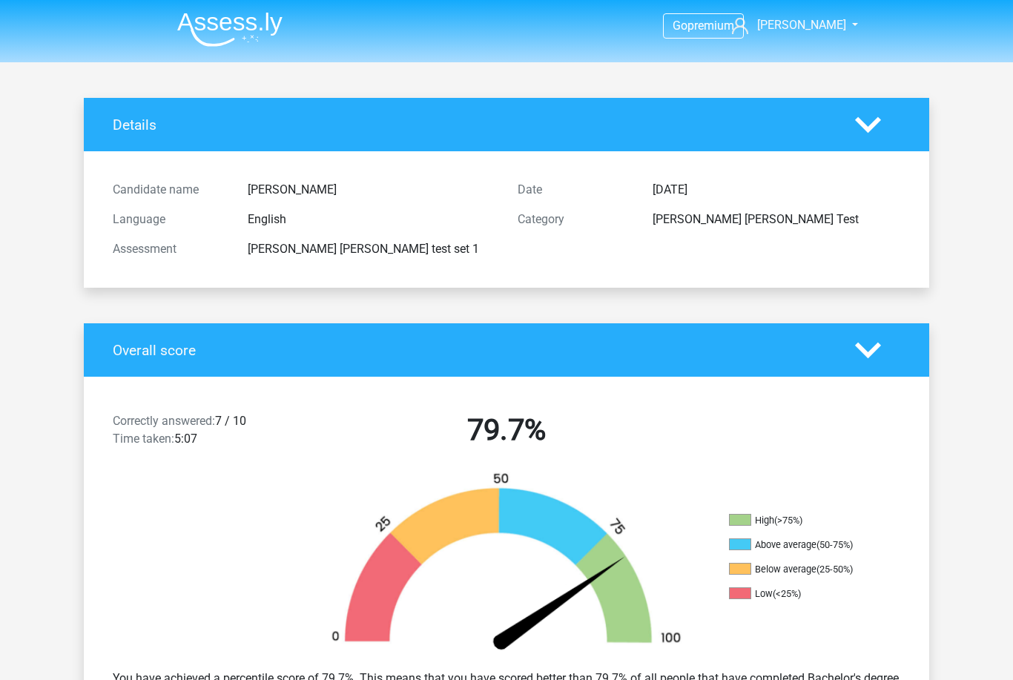
click at [862, 134] on icon at bounding box center [868, 125] width 26 height 26
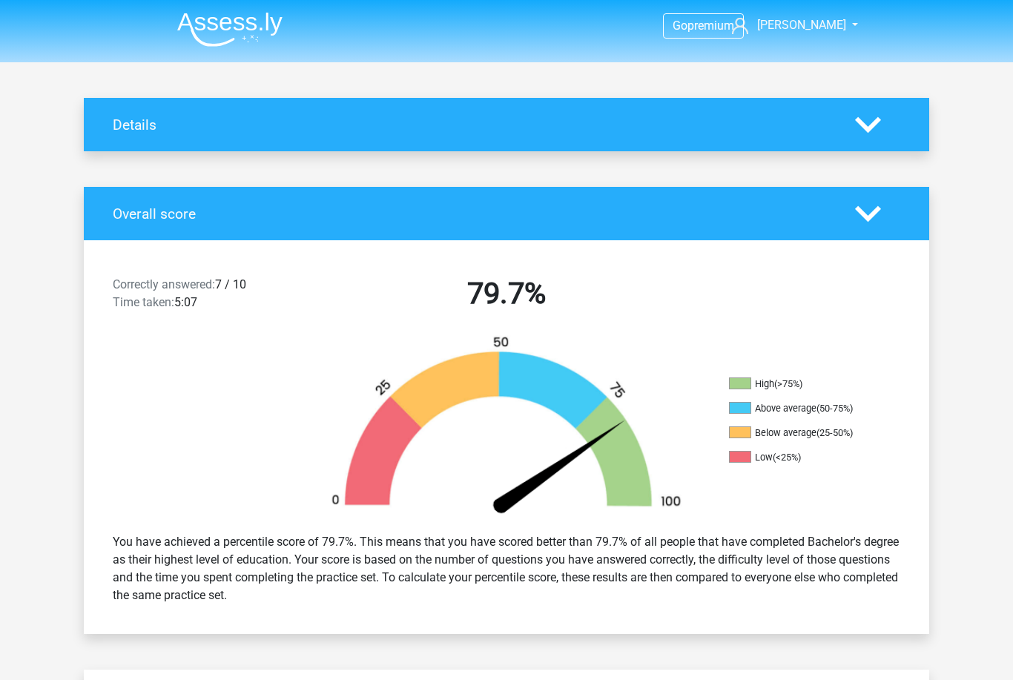
click at [862, 135] on icon at bounding box center [868, 125] width 26 height 26
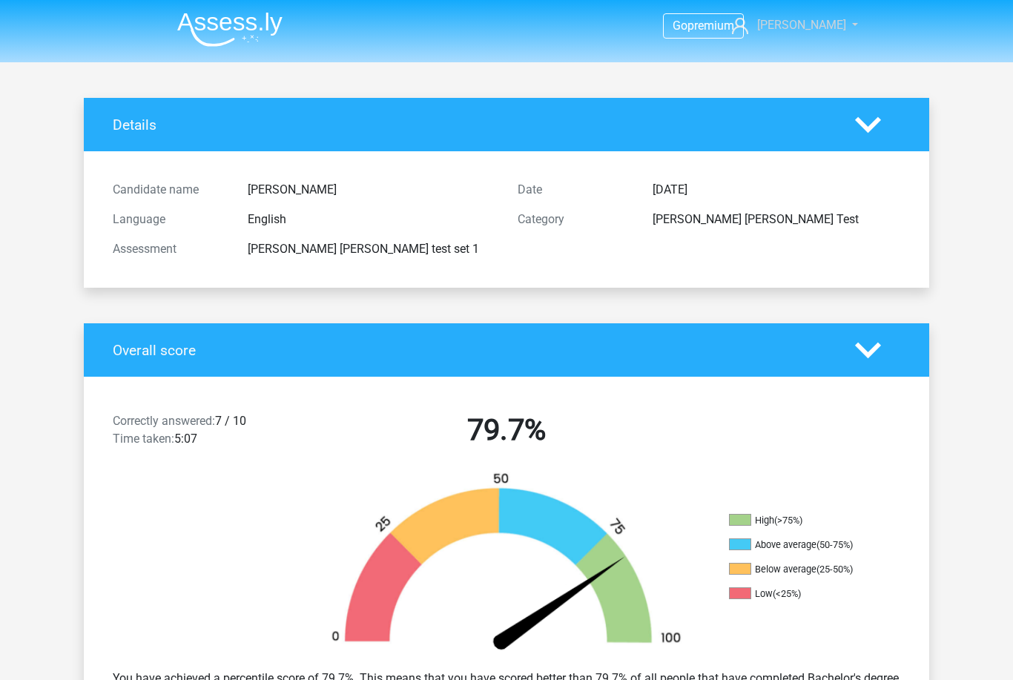
click at [805, 25] on span "Angela" at bounding box center [801, 25] width 89 height 14
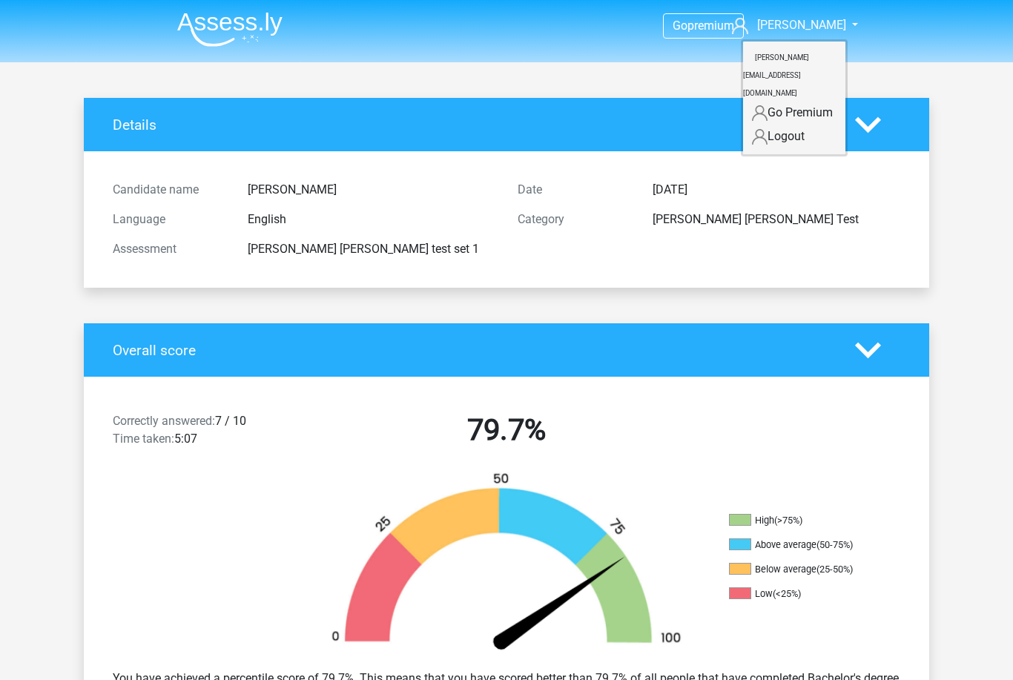
click at [559, 100] on div "Details" at bounding box center [506, 124] width 845 height 53
